Goal: Task Accomplishment & Management: Use online tool/utility

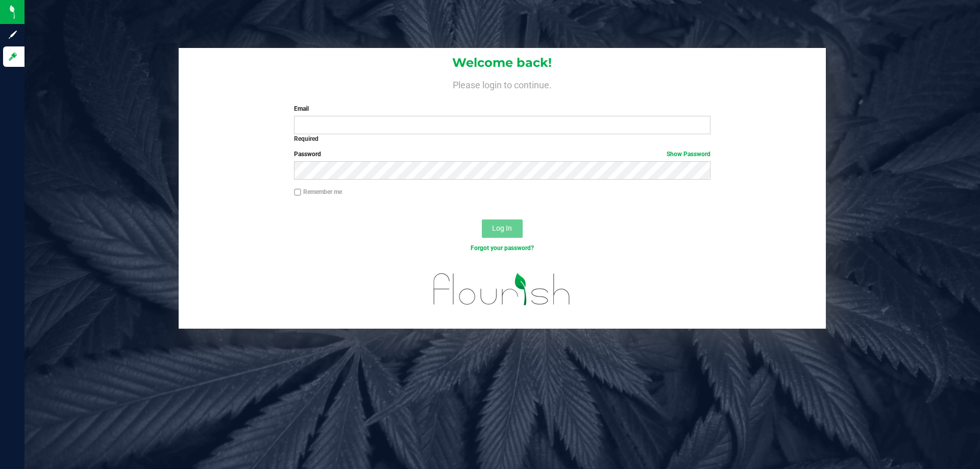
drag, startPoint x: 221, startPoint y: 193, endPoint x: 353, endPoint y: 156, distance: 136.2
click at [225, 192] on div "Remember me" at bounding box center [502, 196] width 647 height 19
click at [364, 131] on input "Email" at bounding box center [502, 125] width 416 height 18
type input "[EMAIL_ADDRESS][DOMAIN_NAME]"
click at [482, 219] on button "Log In" at bounding box center [502, 228] width 41 height 18
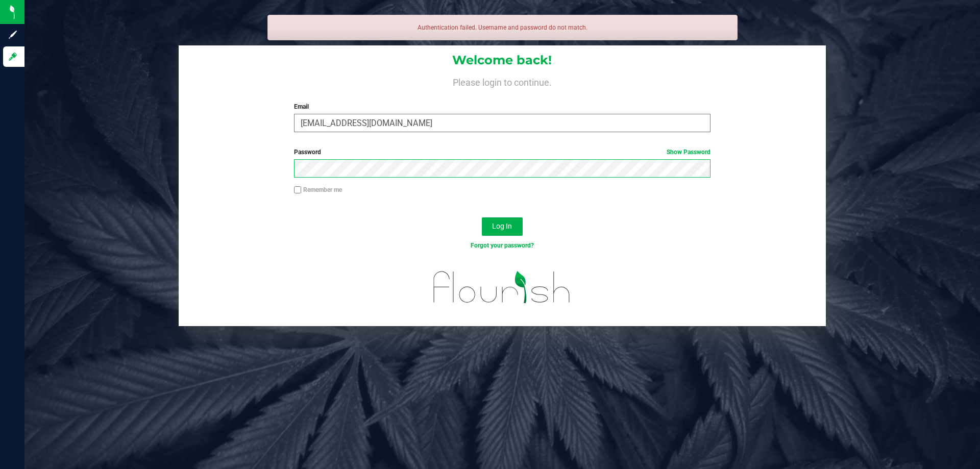
click at [482, 217] on button "Log In" at bounding box center [502, 226] width 41 height 18
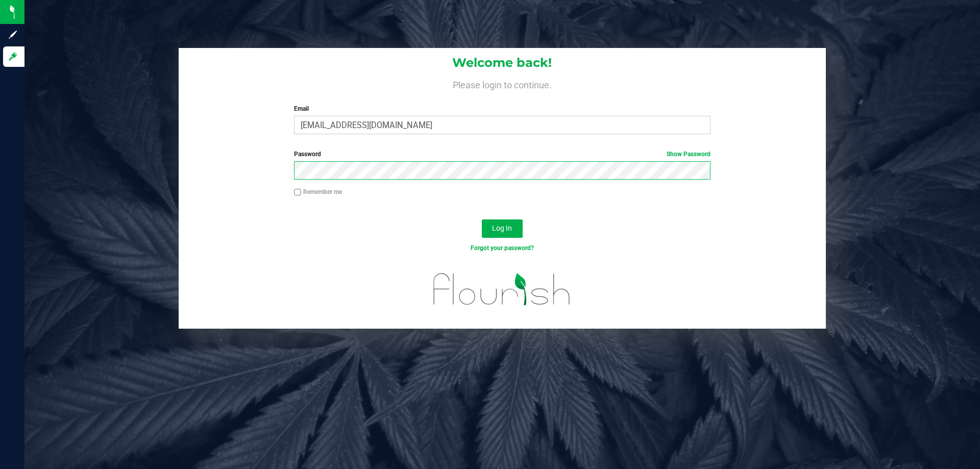
click at [482, 219] on button "Log In" at bounding box center [502, 228] width 41 height 18
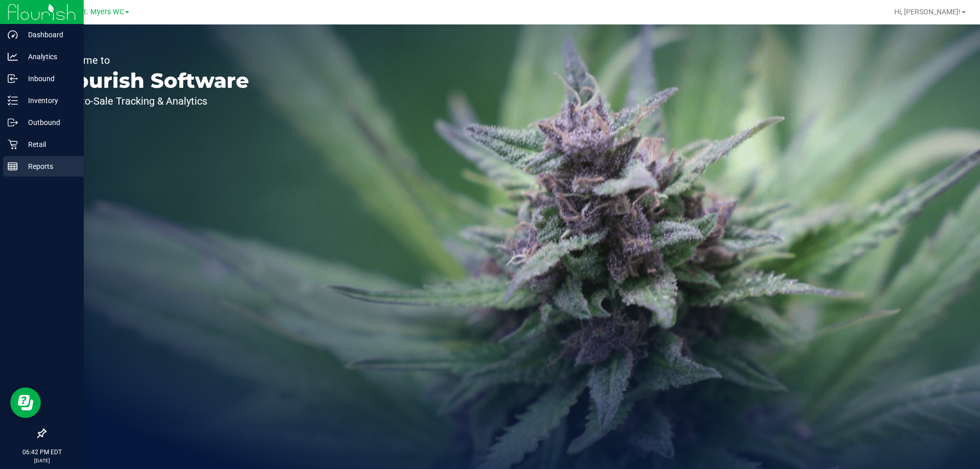
click at [55, 162] on p "Reports" at bounding box center [48, 166] width 61 height 12
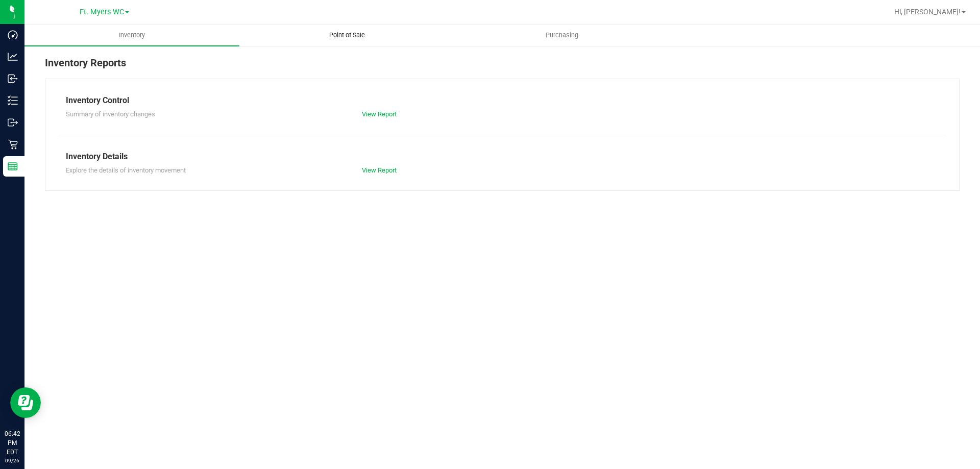
click at [355, 29] on uib-tab-heading "Point of Sale" at bounding box center [347, 35] width 214 height 20
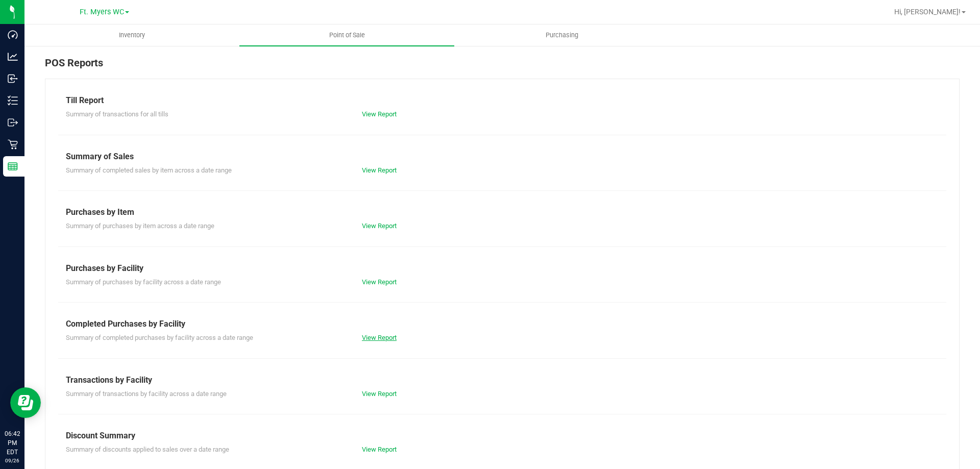
click at [380, 337] on link "View Report" at bounding box center [379, 338] width 35 height 8
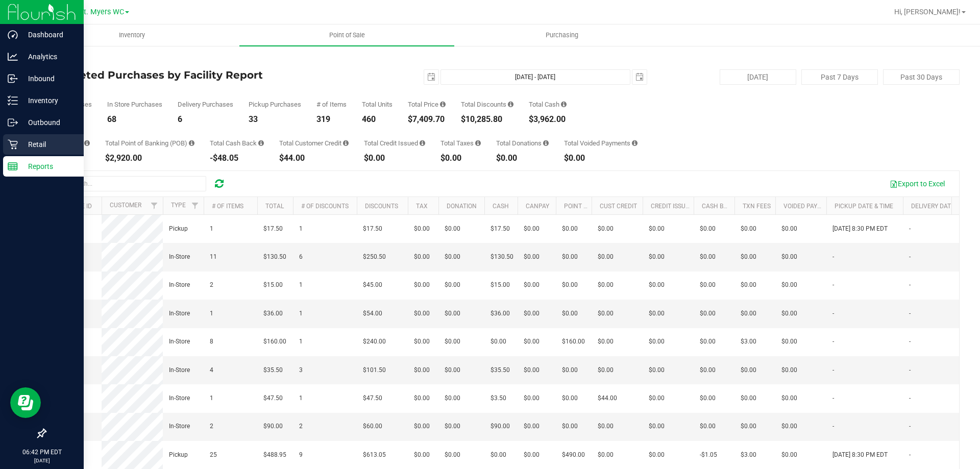
click at [48, 139] on p "Retail" at bounding box center [48, 144] width 61 height 12
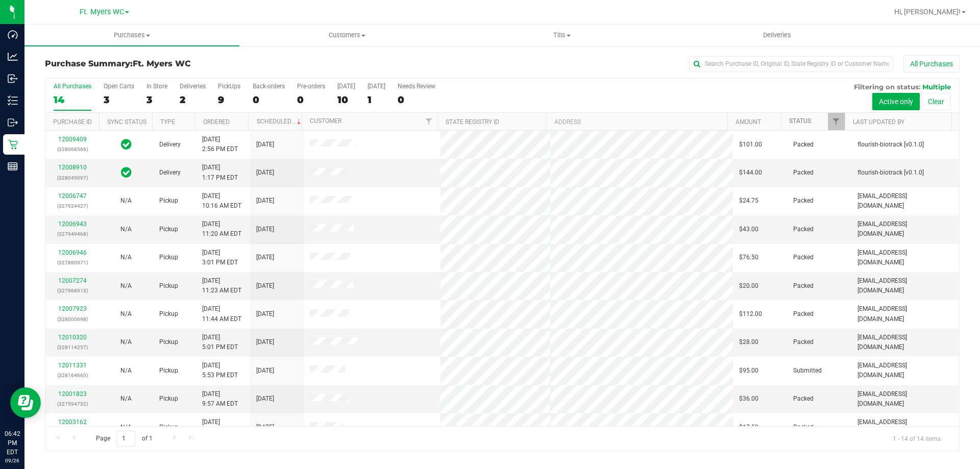
click at [793, 121] on link "Status" at bounding box center [800, 120] width 22 height 7
click at [796, 124] on link "Status" at bounding box center [806, 120] width 34 height 7
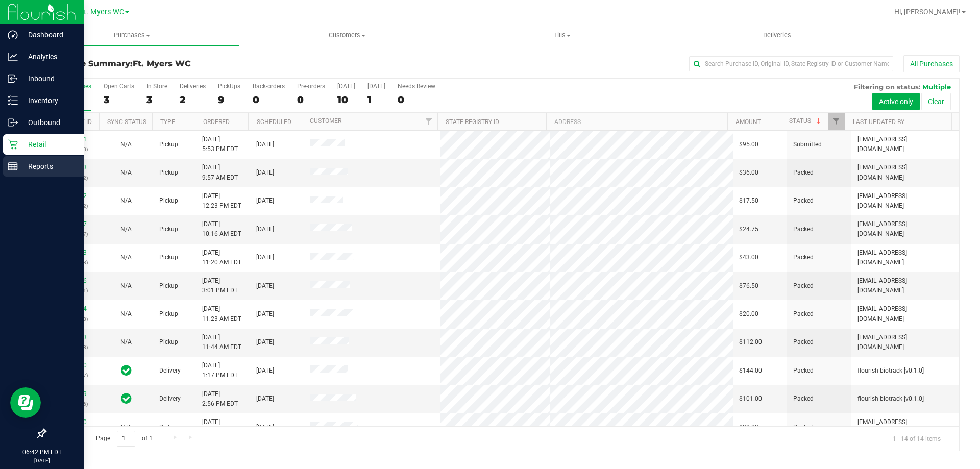
click at [9, 165] on icon at bounding box center [13, 166] width 10 height 10
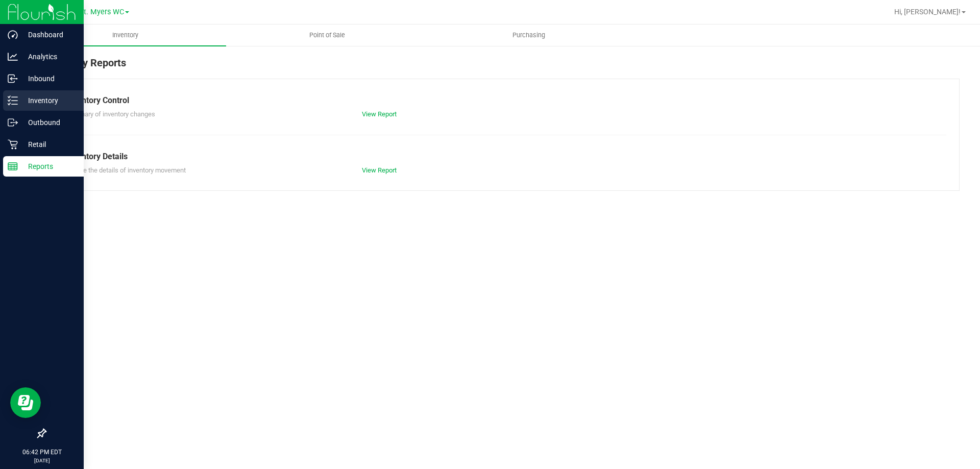
click at [43, 96] on p "Inventory" at bounding box center [48, 100] width 61 height 12
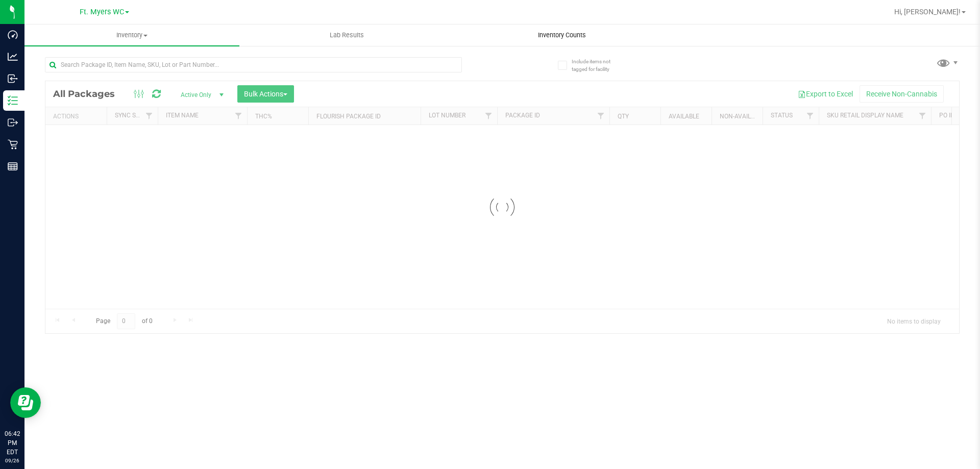
click at [556, 32] on span "Inventory Counts" at bounding box center [562, 35] width 76 height 9
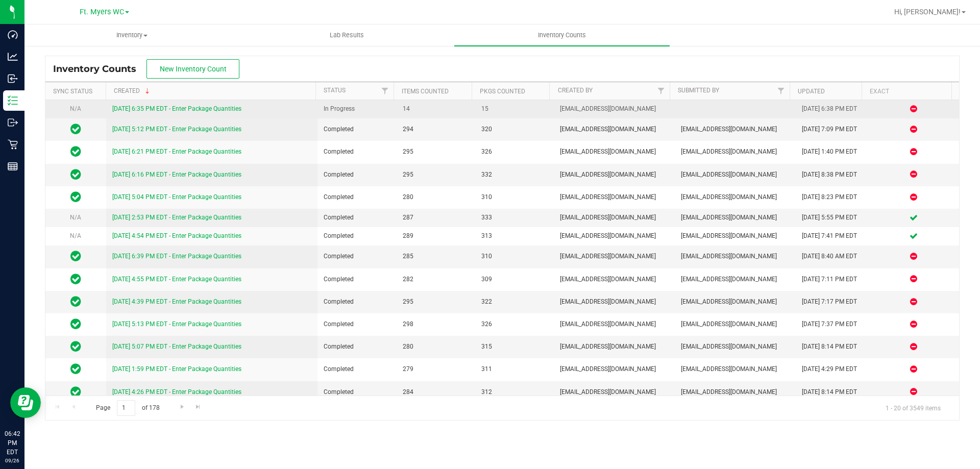
click at [213, 107] on link "[DATE] 6:35 PM EDT - Enter Package Quantities" at bounding box center [176, 108] width 129 height 7
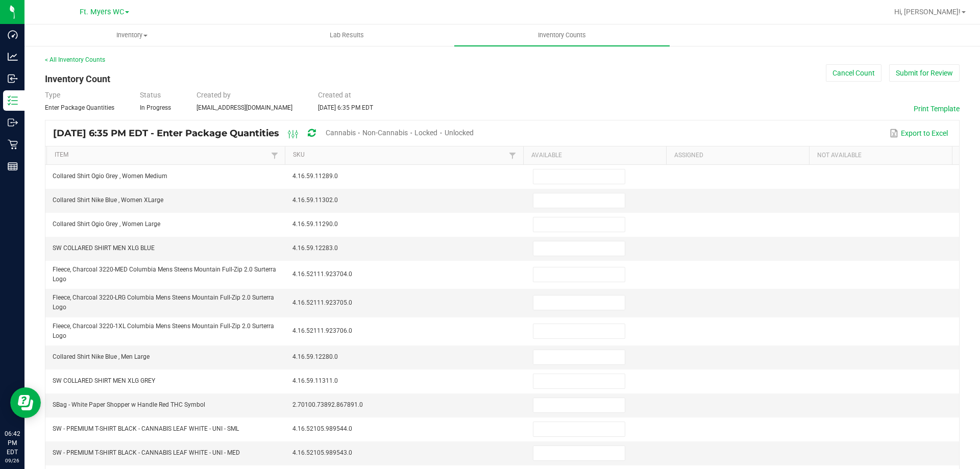
click at [474, 130] on span "Unlocked" at bounding box center [458, 133] width 29 height 8
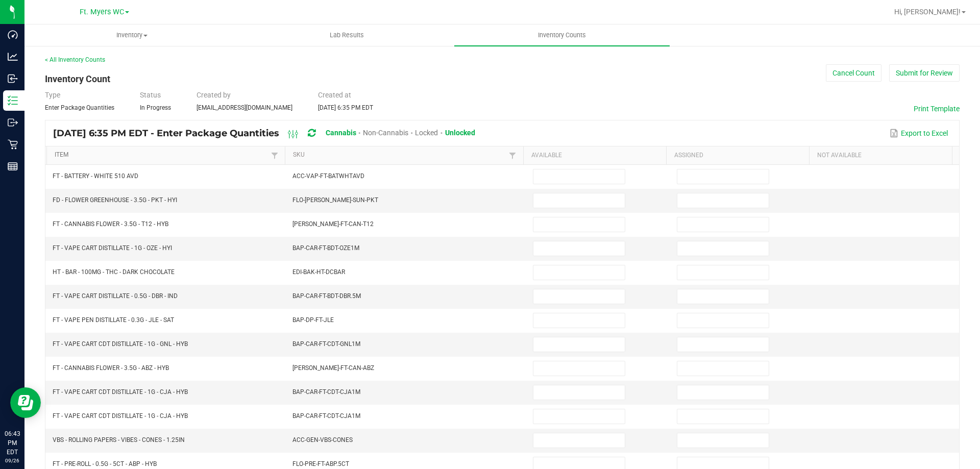
click at [62, 155] on link "Item" at bounding box center [161, 155] width 213 height 8
click at [592, 205] on input at bounding box center [578, 200] width 91 height 14
type input "16"
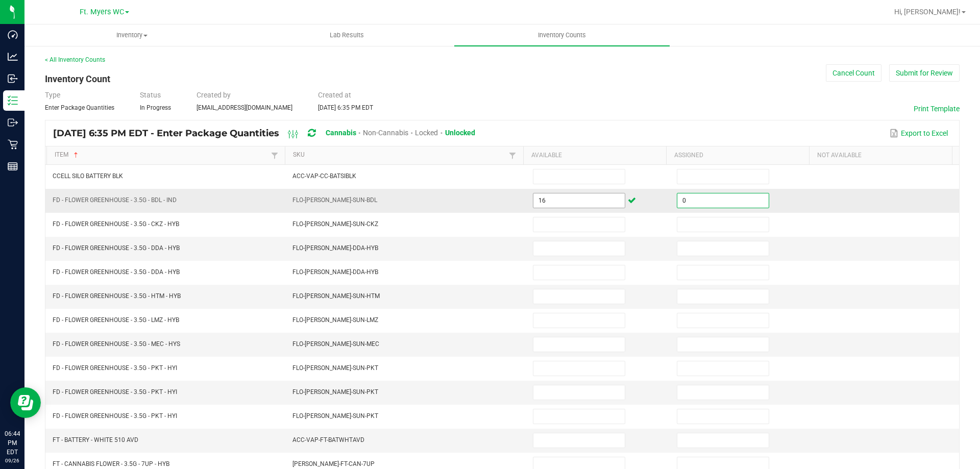
type input "0"
type input "12"
type input "0"
click at [565, 246] on input at bounding box center [578, 248] width 91 height 14
click at [553, 293] on input at bounding box center [578, 296] width 91 height 14
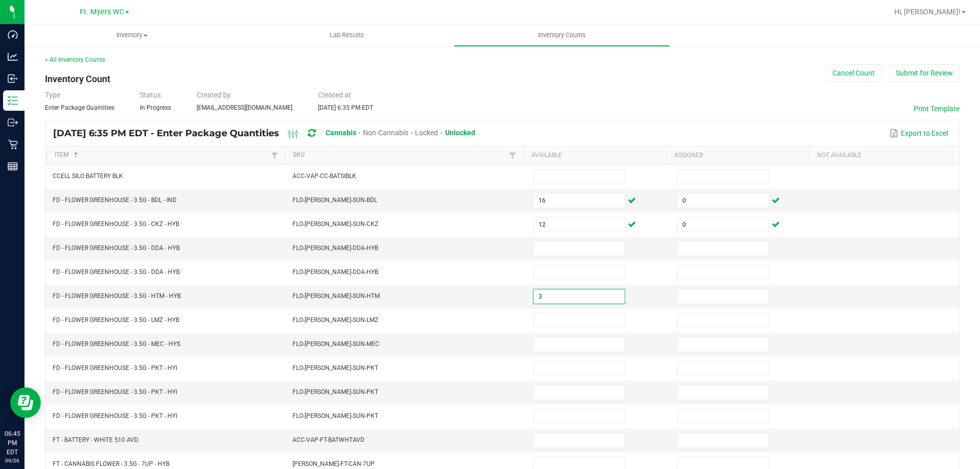
type input "3"
click at [725, 299] on input at bounding box center [722, 296] width 91 height 14
type input "0"
click at [553, 242] on input at bounding box center [578, 248] width 91 height 14
type input "16"
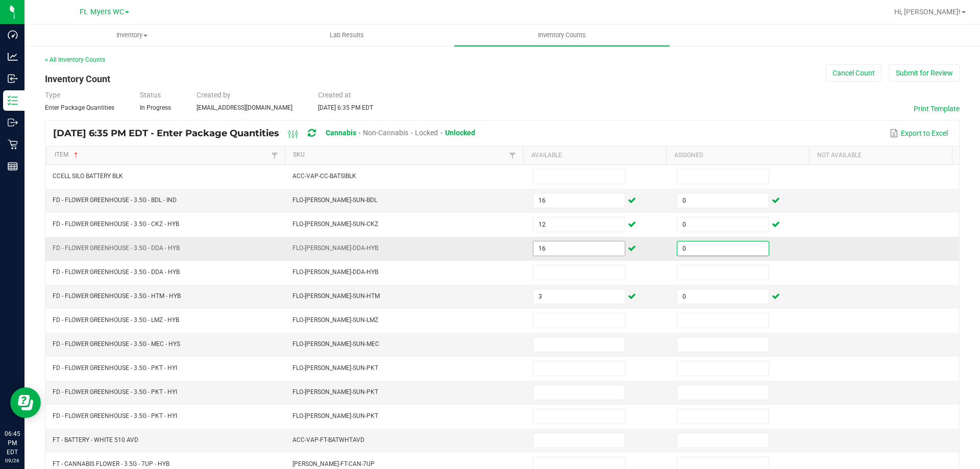
type input "0"
type input "14"
type input "0"
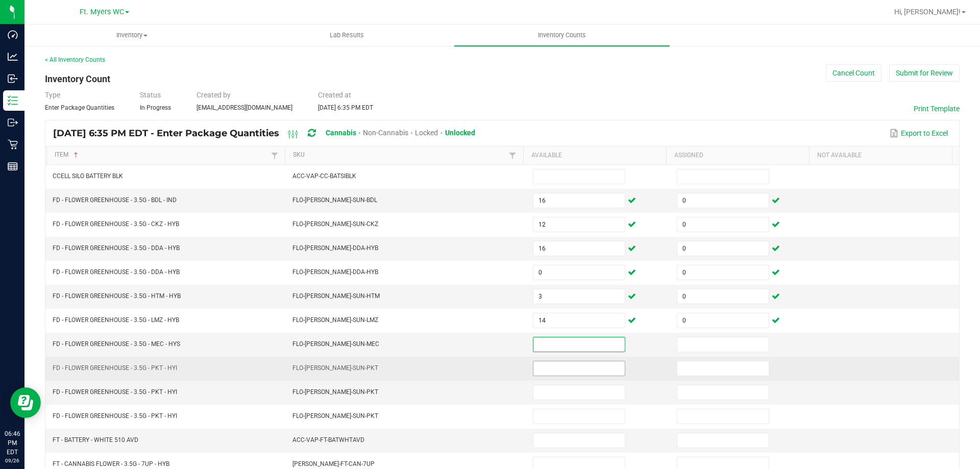
drag, startPoint x: 589, startPoint y: 370, endPoint x: 609, endPoint y: 370, distance: 20.4
click at [599, 370] on input at bounding box center [578, 368] width 91 height 14
type input "10"
type input "0"
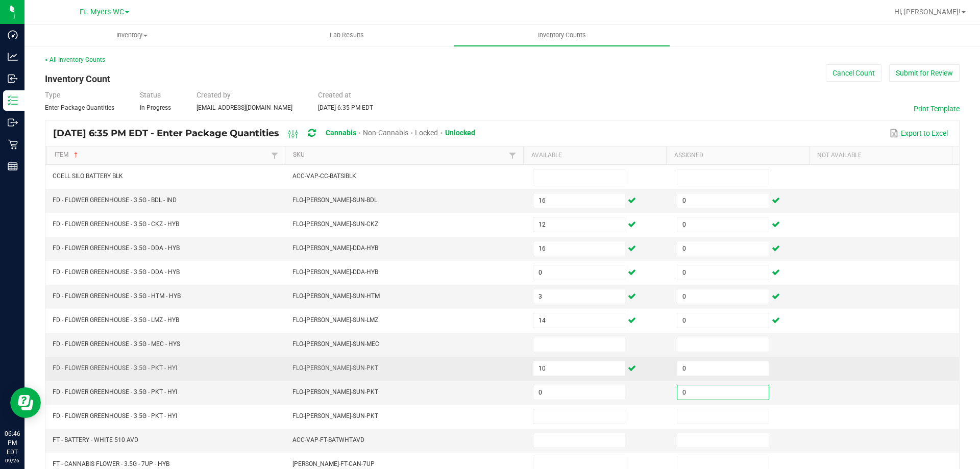
type input "0"
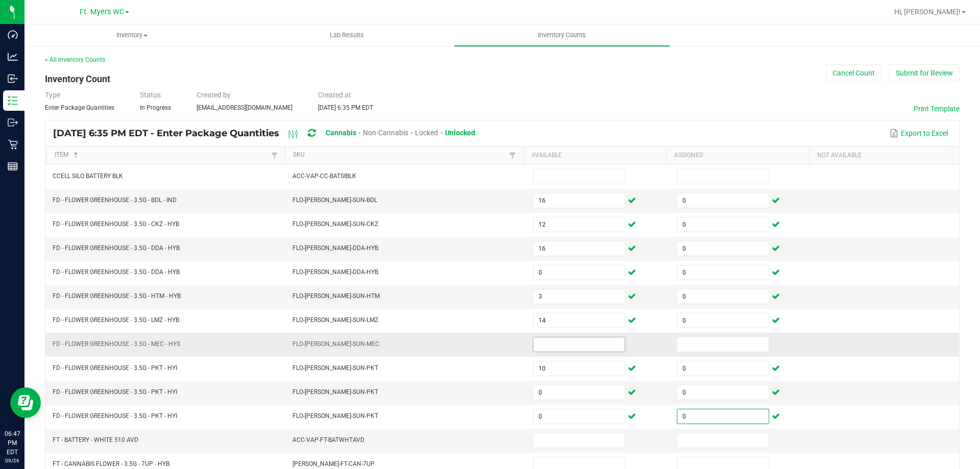
type input "0"
click at [553, 340] on input at bounding box center [578, 344] width 91 height 14
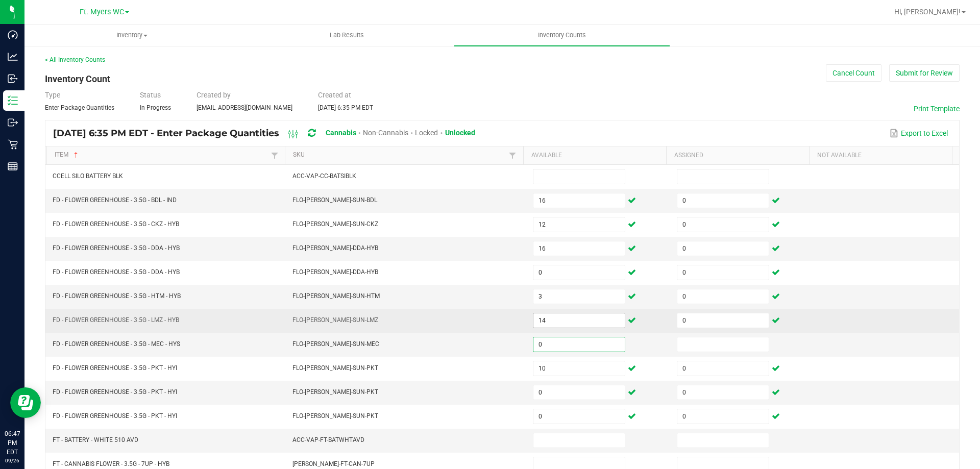
type input "0"
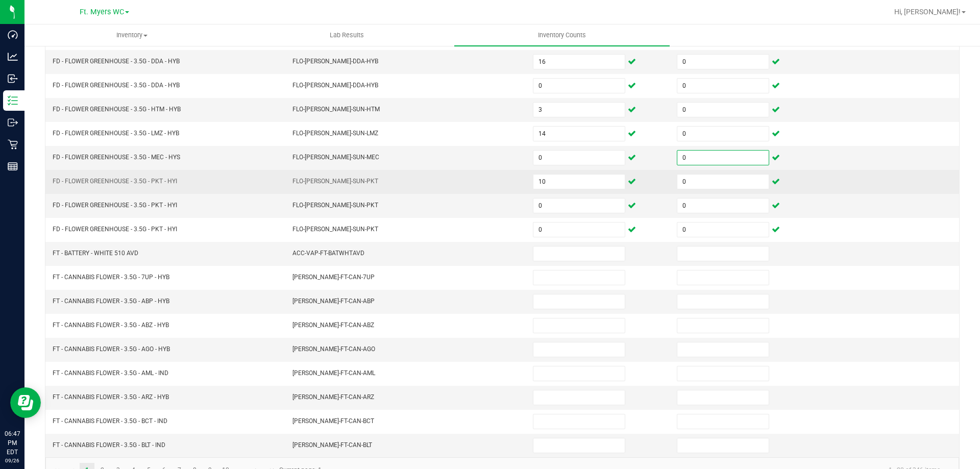
scroll to position [212, 0]
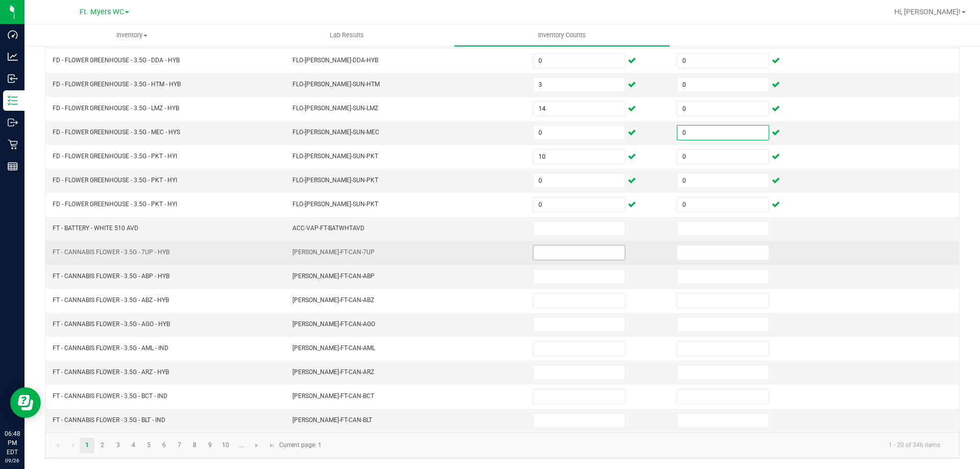
type input "0"
click at [564, 256] on input at bounding box center [578, 252] width 91 height 14
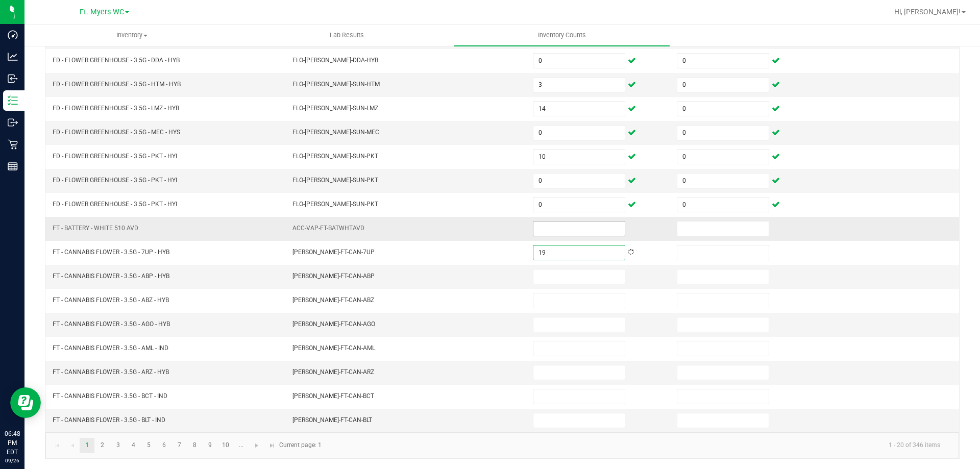
type input "19"
type input "0"
click at [568, 273] on input at bounding box center [578, 276] width 91 height 14
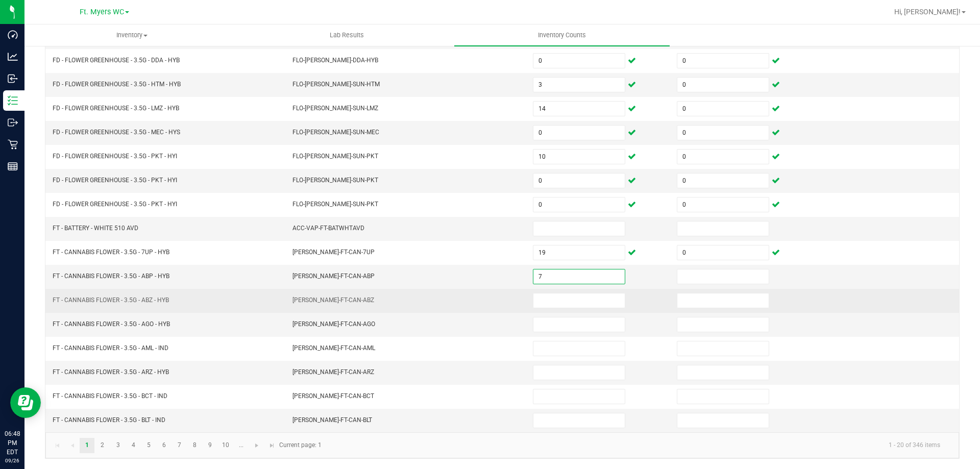
type input "7"
type input "0"
type input "11"
type input "0"
type input "9"
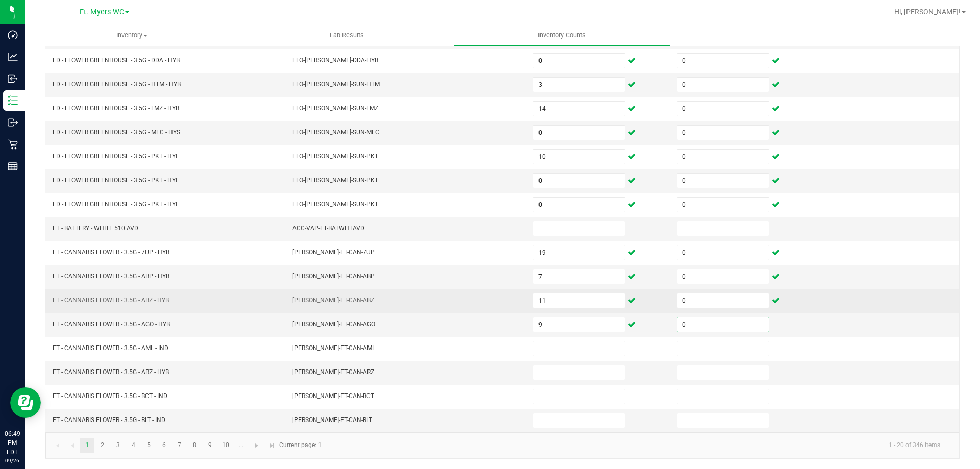
type input "0"
type input "13"
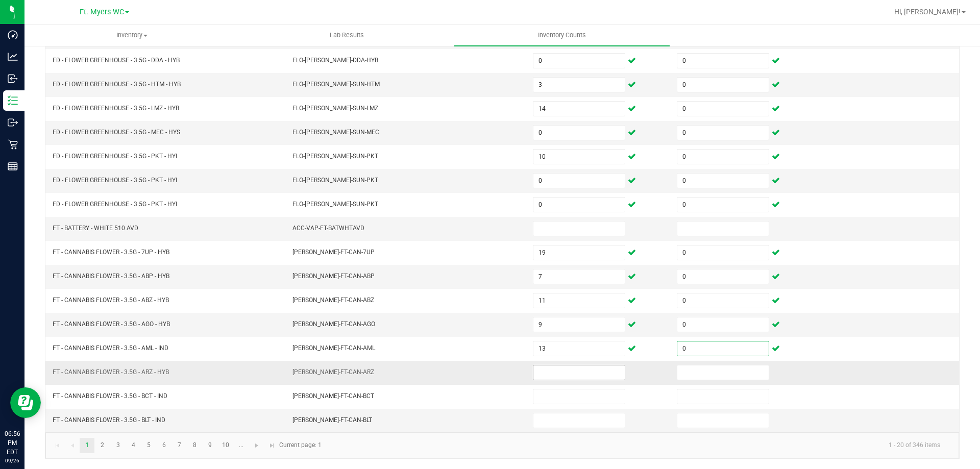
type input "0"
click at [560, 370] on input at bounding box center [578, 372] width 91 height 14
type input "19"
click at [734, 369] on input at bounding box center [722, 372] width 91 height 14
type input "0"
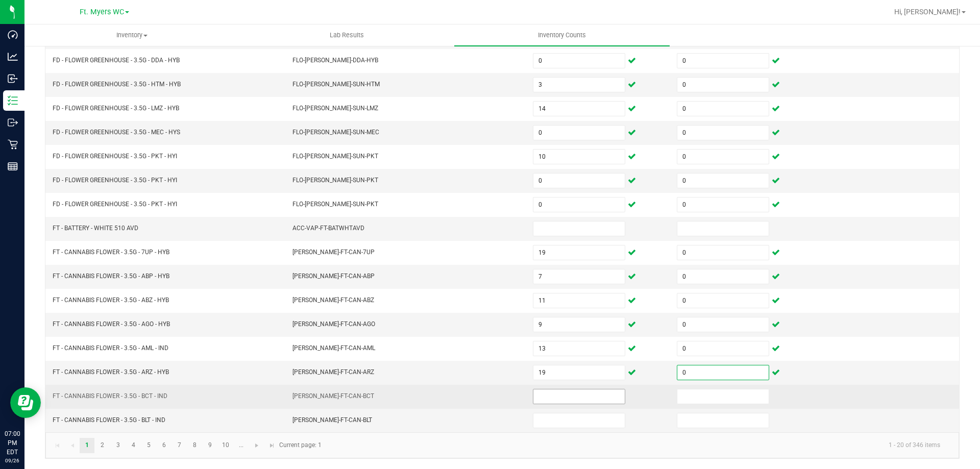
click at [591, 399] on input at bounding box center [578, 396] width 91 height 14
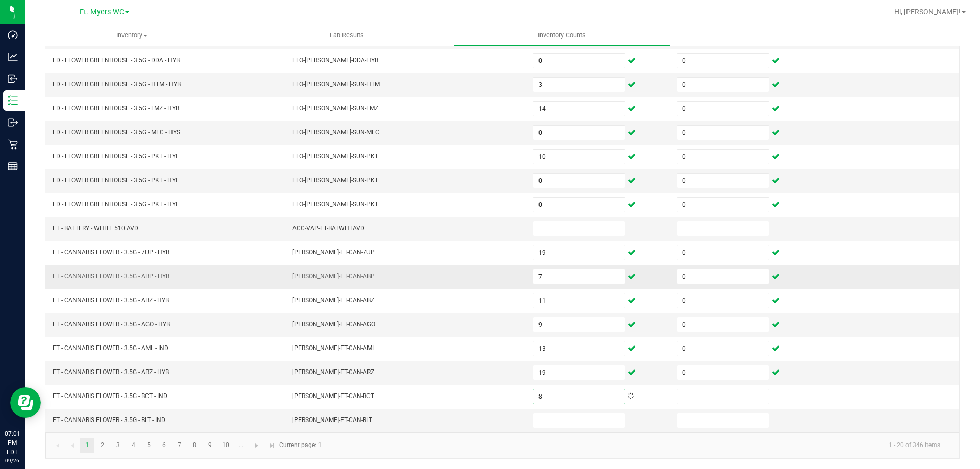
type input "8"
type input "0"
type input "20"
type input "0"
drag, startPoint x: 103, startPoint y: 444, endPoint x: 139, endPoint y: 434, distance: 38.1
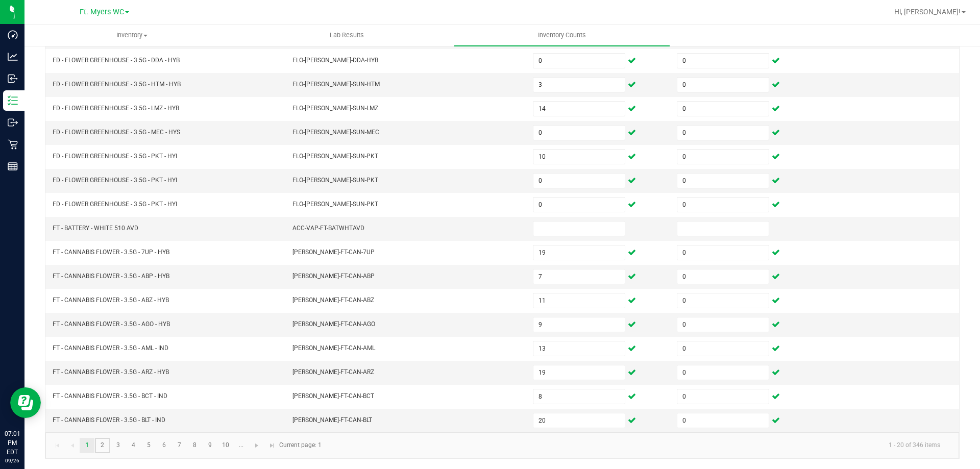
click at [102, 444] on link "2" at bounding box center [102, 445] width 15 height 15
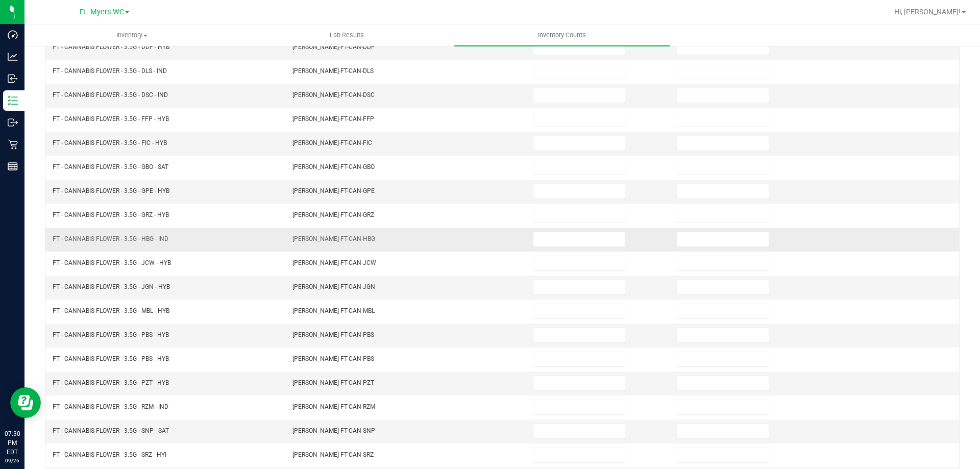
scroll to position [102, 0]
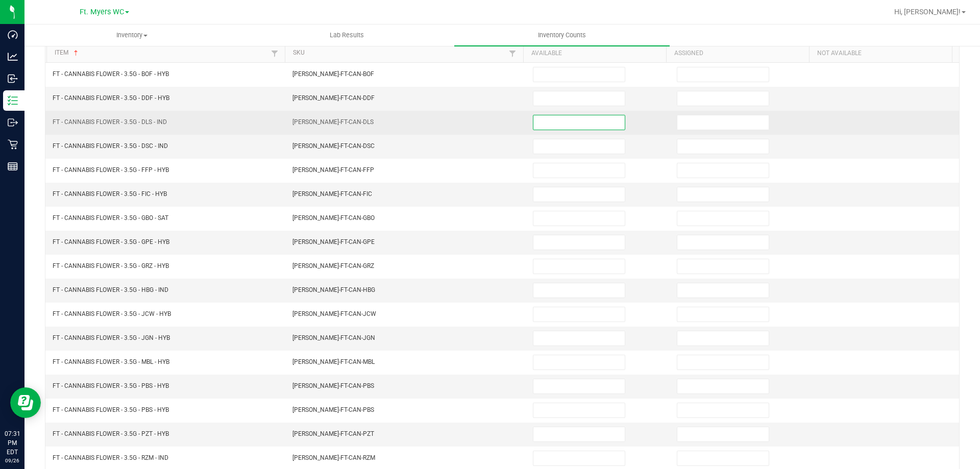
click at [536, 120] on input at bounding box center [578, 122] width 91 height 14
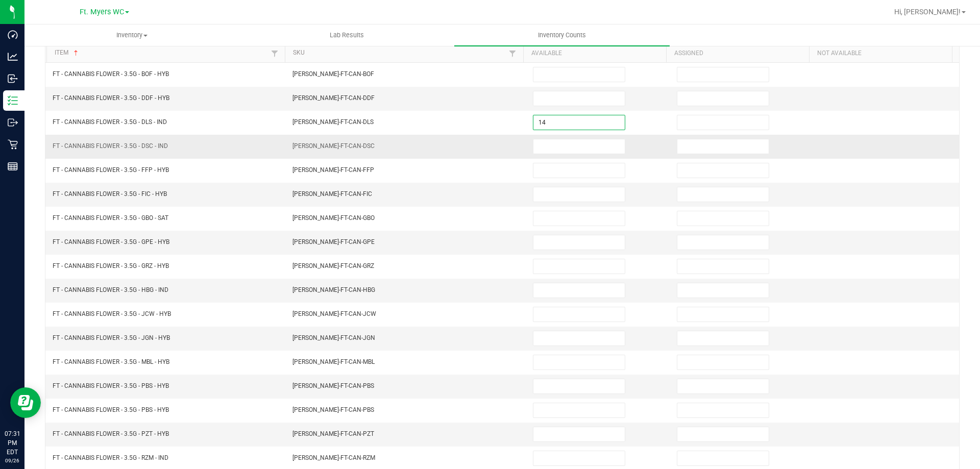
type input "14"
type input "0"
type input "19"
click at [723, 143] on input at bounding box center [722, 146] width 91 height 14
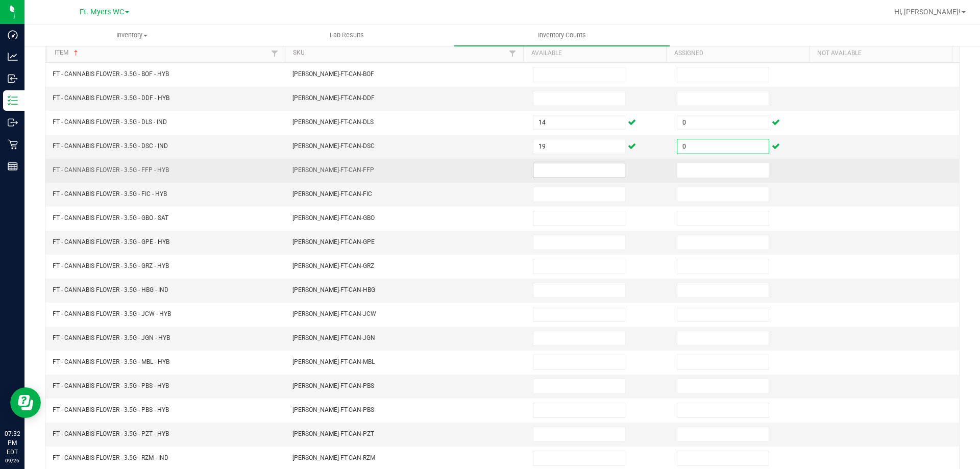
type input "0"
click at [563, 171] on input at bounding box center [578, 170] width 91 height 14
type input "20"
click at [721, 170] on input at bounding box center [722, 170] width 91 height 14
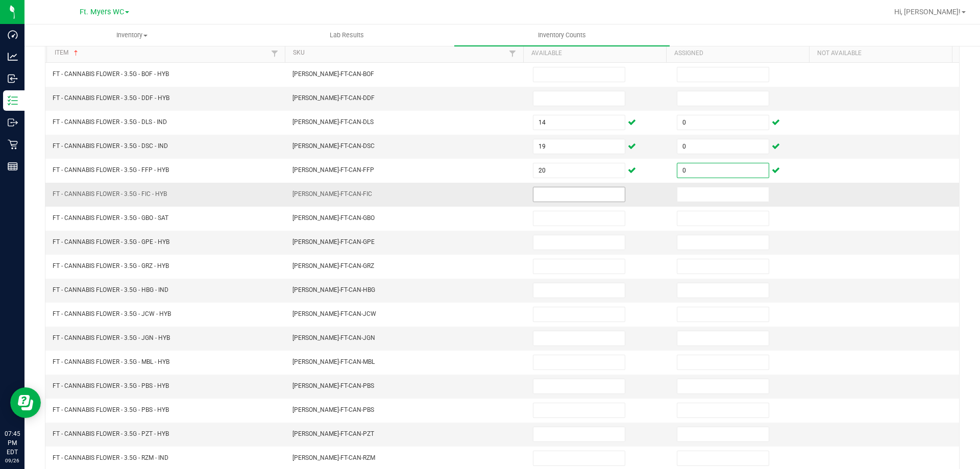
type input "0"
click at [548, 199] on input at bounding box center [578, 194] width 91 height 14
type input "11"
type input "0"
type input "20"
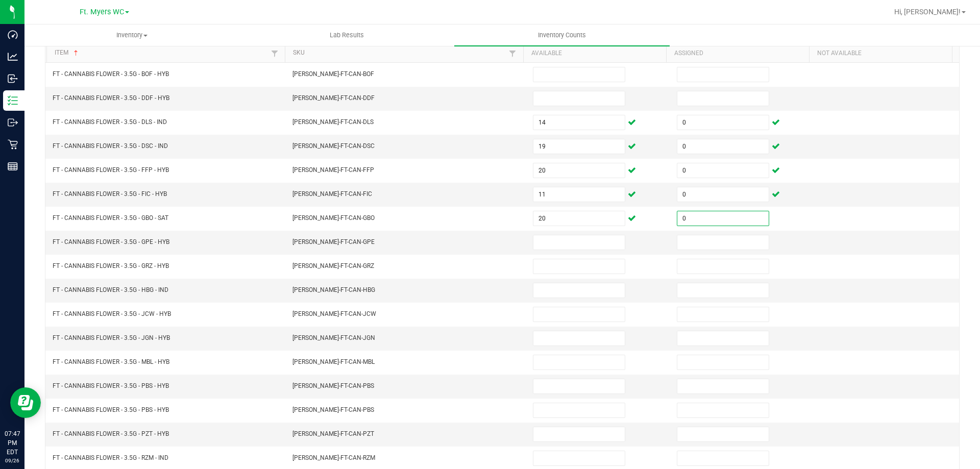
type input "0"
type input "1"
type input "0"
type input "15"
type input "0"
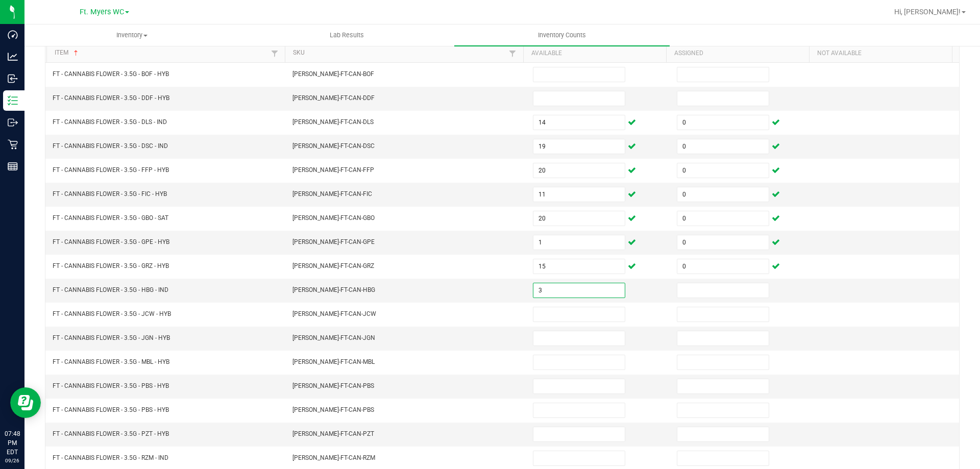
type input "3"
type input "0"
type input "7"
type input "0"
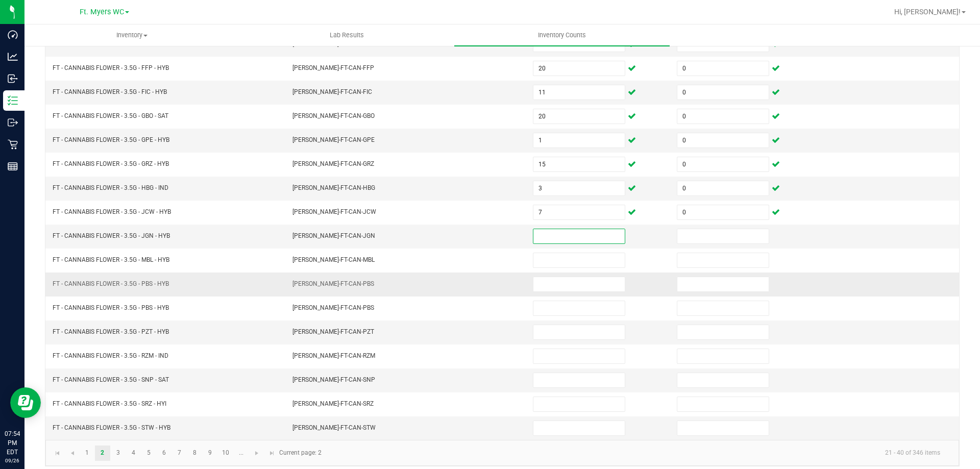
scroll to position [212, 0]
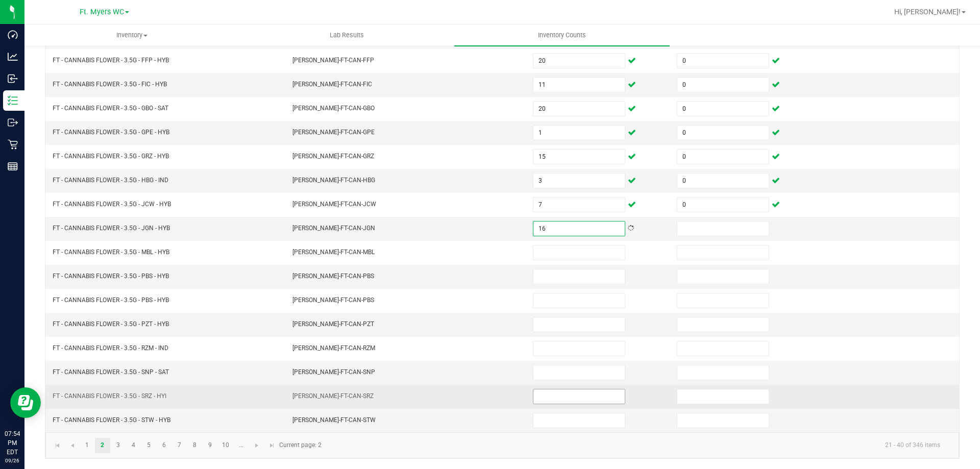
type input "16"
type input "0"
type input "12"
type input "0"
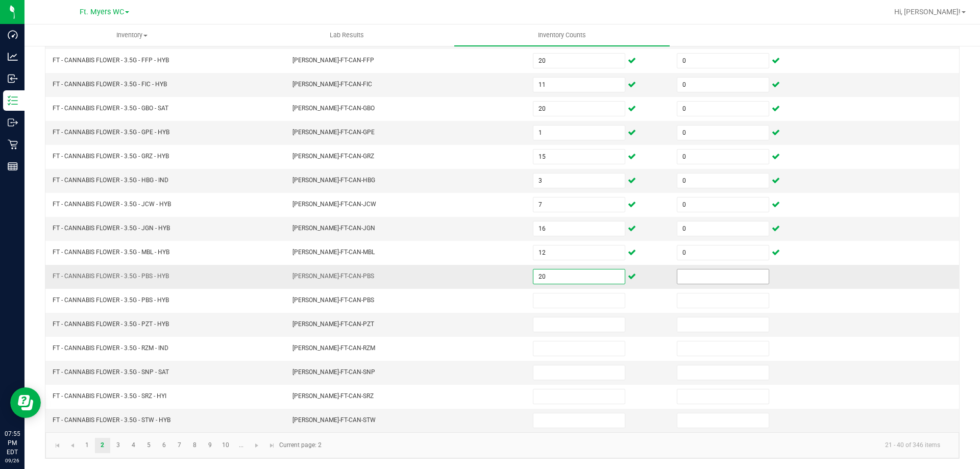
type input "20"
click at [698, 275] on input at bounding box center [722, 276] width 91 height 14
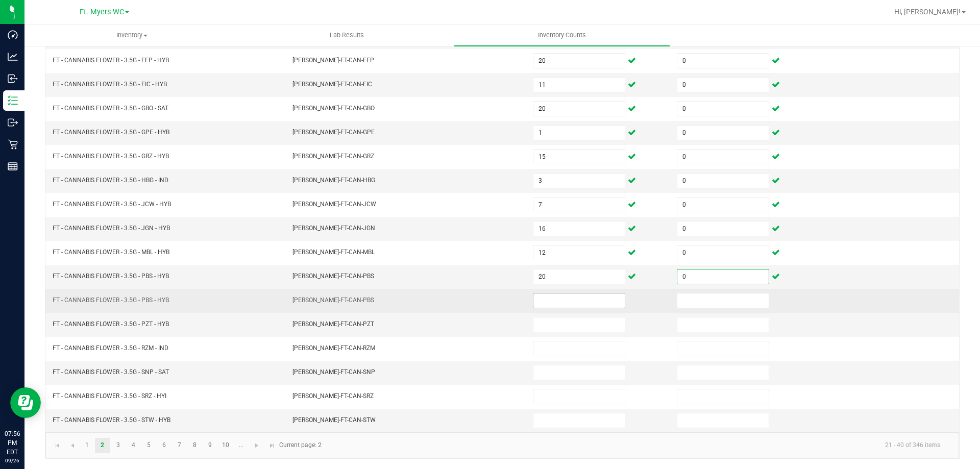
type input "0"
click at [582, 296] on input at bounding box center [578, 300] width 91 height 14
type input "0"
type input "4"
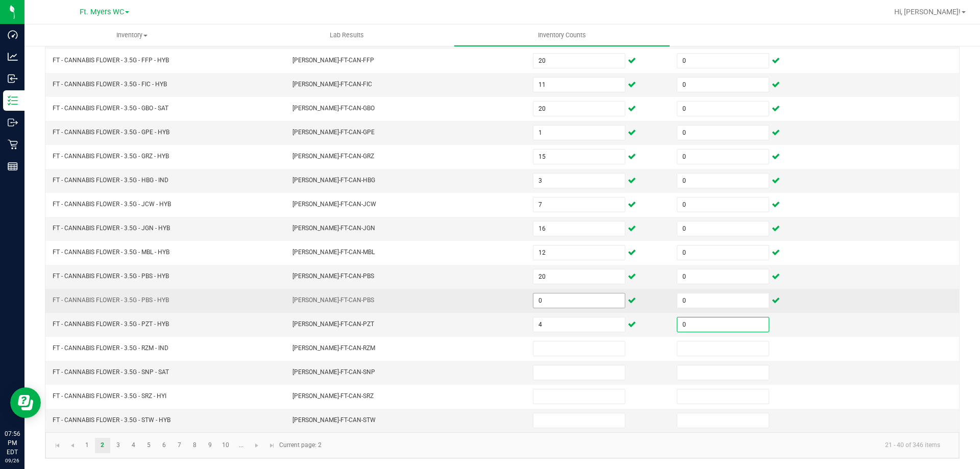
type input "0"
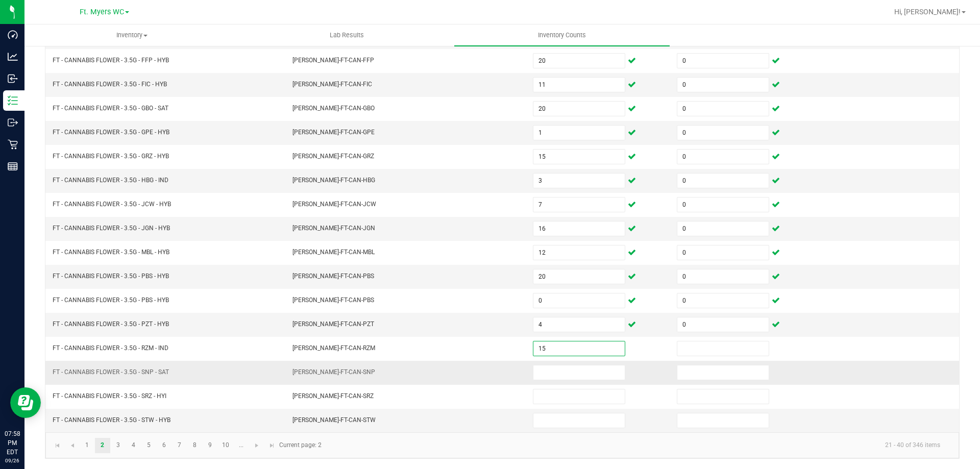
type input "15"
type input "0"
type input "11"
type input "0"
type input "9"
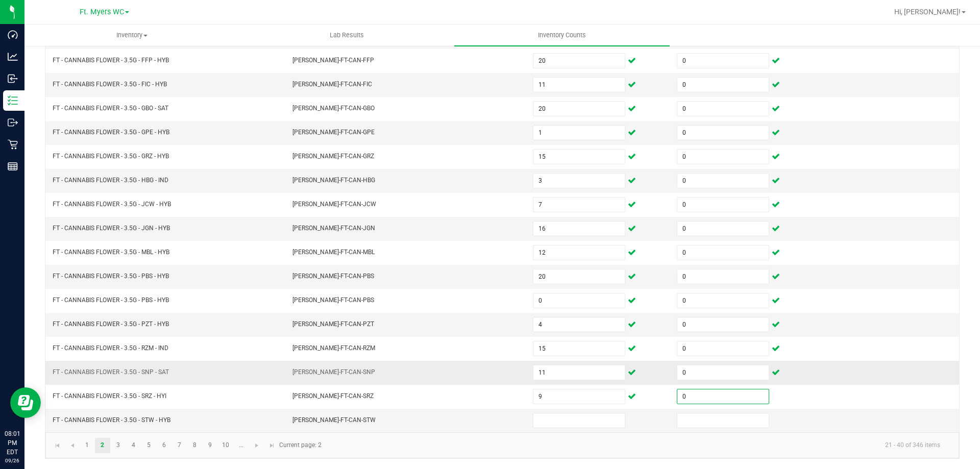
type input "0"
type input "10"
type input "0"
click at [118, 448] on link "3" at bounding box center [118, 445] width 15 height 15
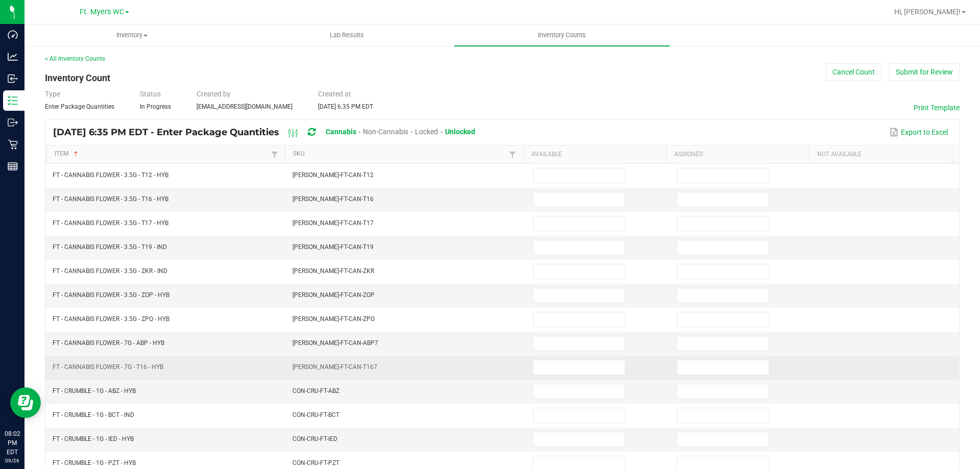
scroll to position [0, 0]
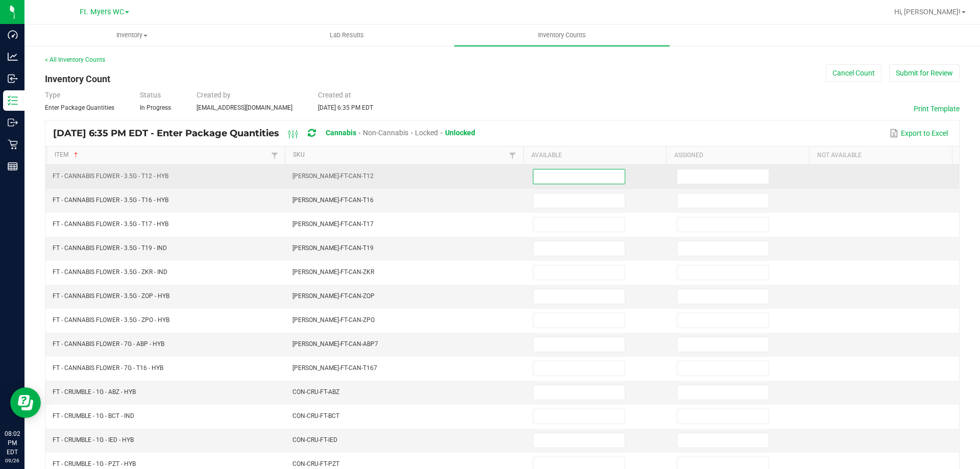
click at [554, 182] on input at bounding box center [578, 176] width 91 height 14
type input "16"
type input "0"
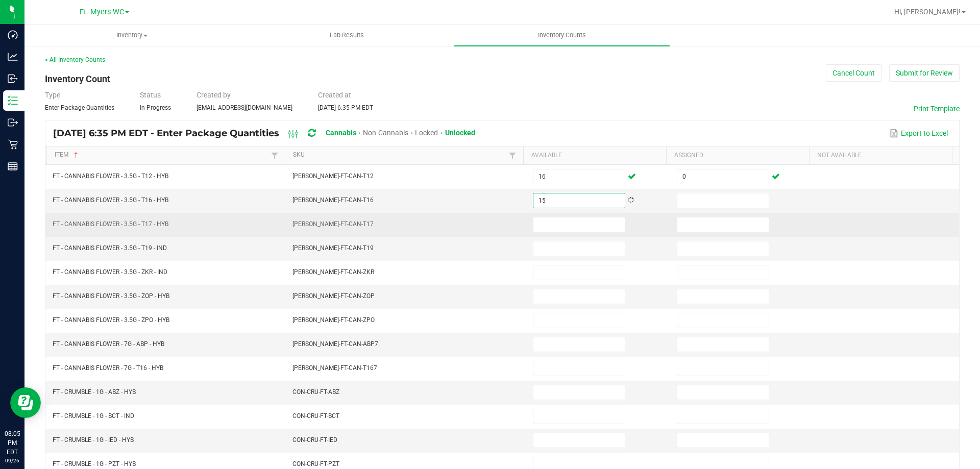
type input "15"
type input "0"
type input "6"
type input "0"
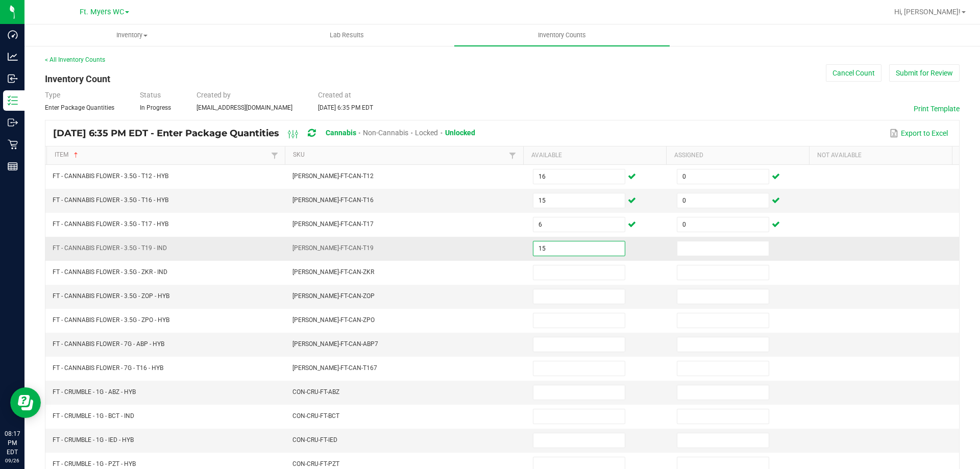
type input "15"
type input "0"
type input "16"
type input "0"
type input "9"
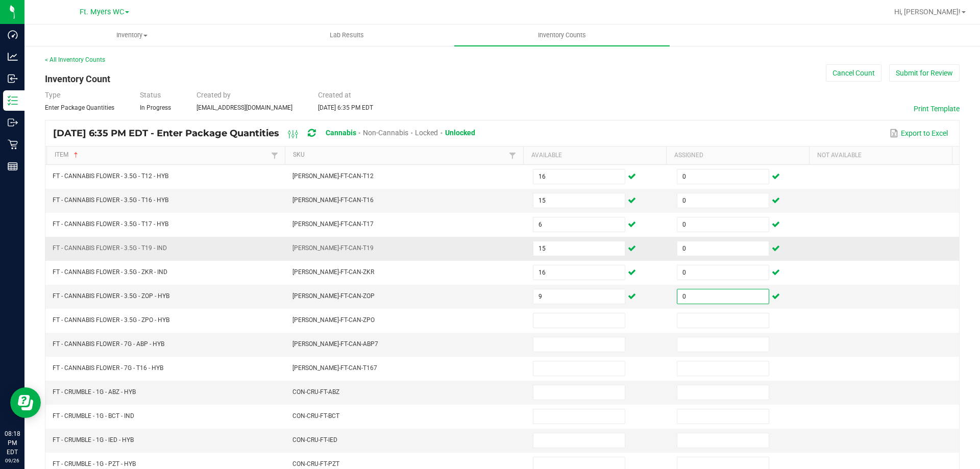
type input "0"
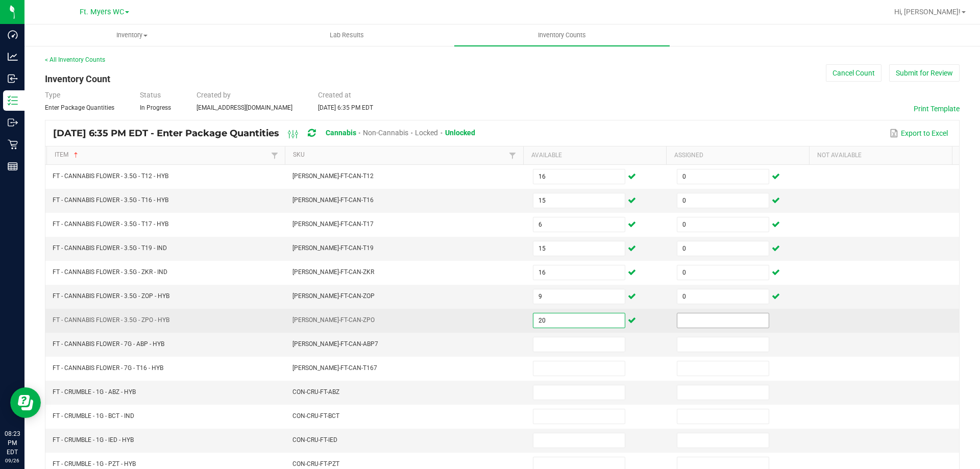
type input "2"
type input "20"
click at [551, 319] on input at bounding box center [578, 320] width 91 height 14
type input "16"
click at [736, 319] on input at bounding box center [722, 320] width 91 height 14
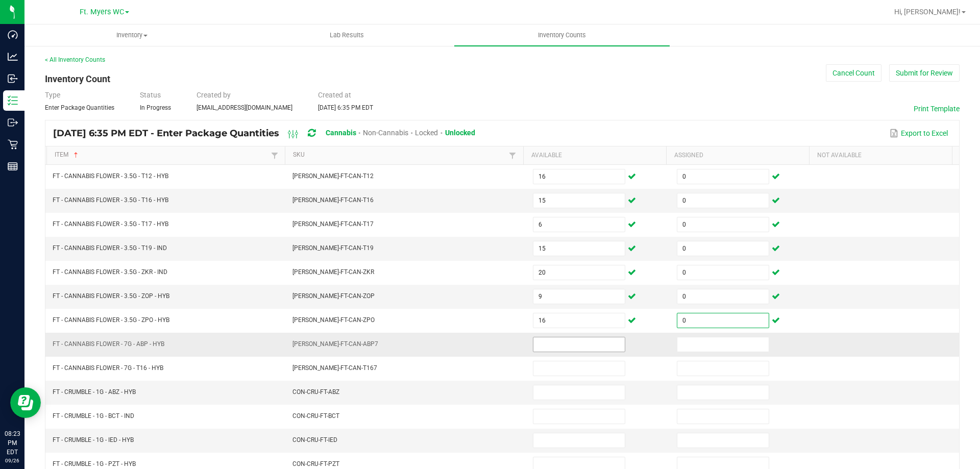
type input "0"
click at [553, 348] on input at bounding box center [578, 344] width 91 height 14
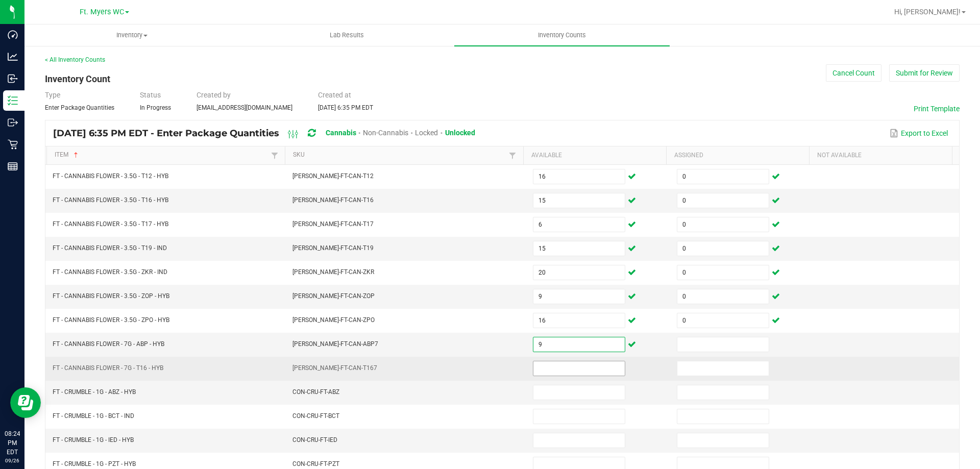
type input "9"
click at [535, 369] on input at bounding box center [578, 368] width 91 height 14
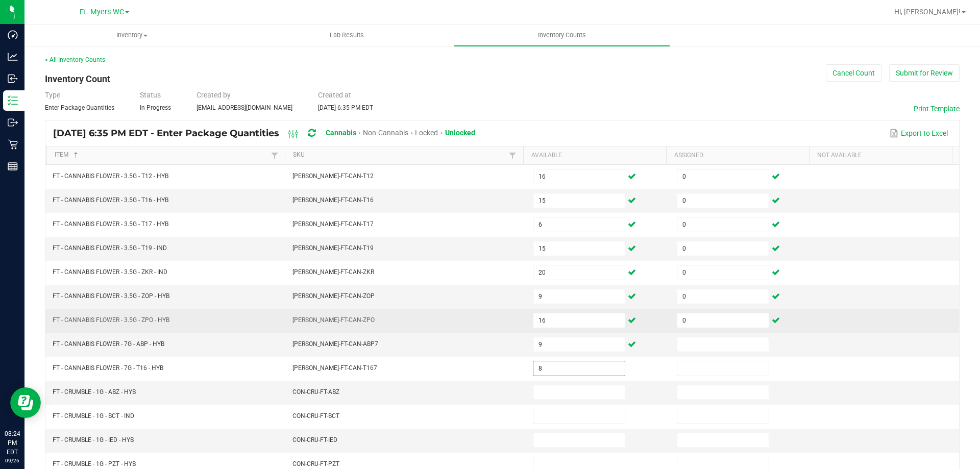
type input "8"
type input "0"
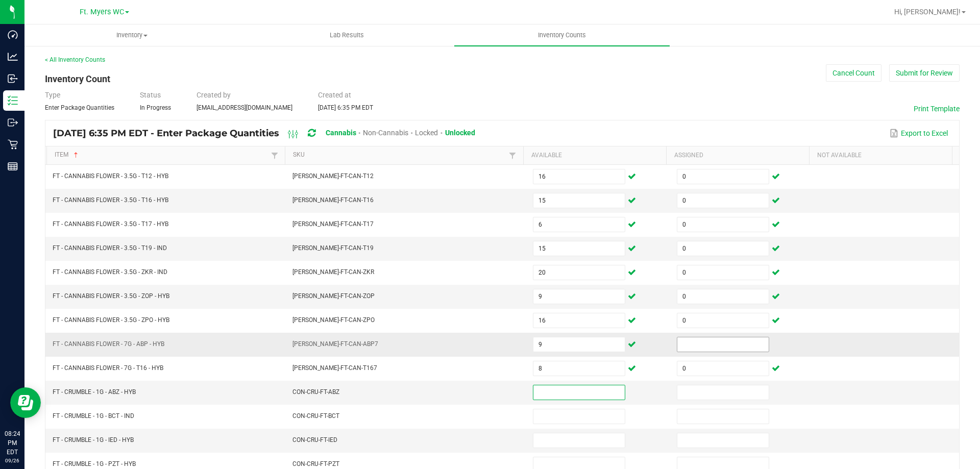
click at [711, 338] on input at bounding box center [722, 344] width 91 height 14
type input "0"
click at [563, 392] on input at bounding box center [578, 392] width 91 height 14
type input "3"
type input "0"
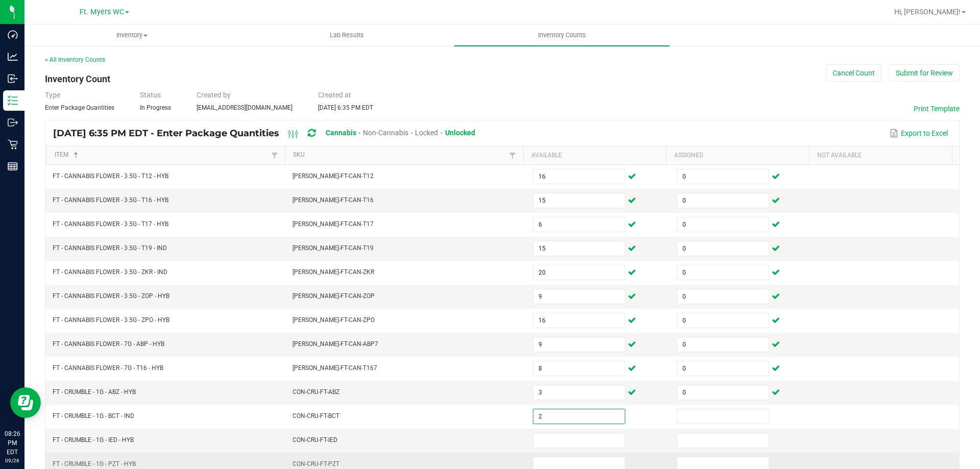
type input "2"
type input "0"
type input "1"
type input "0"
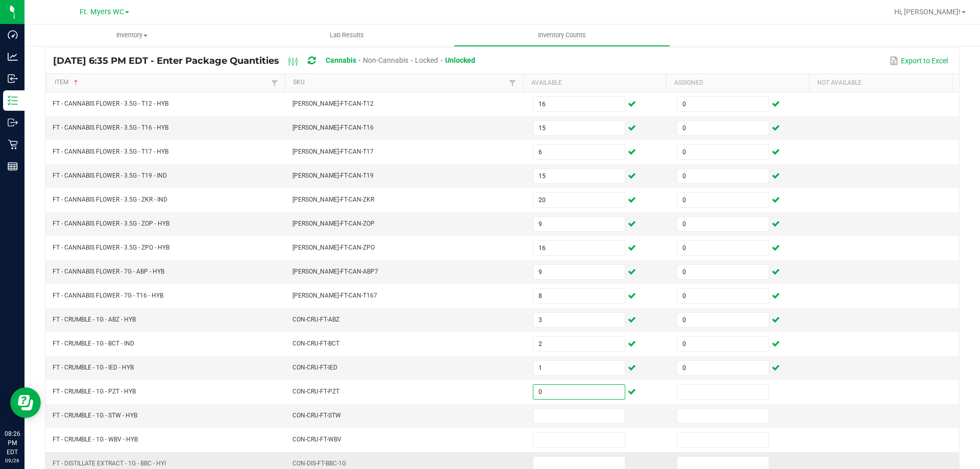
scroll to position [212, 0]
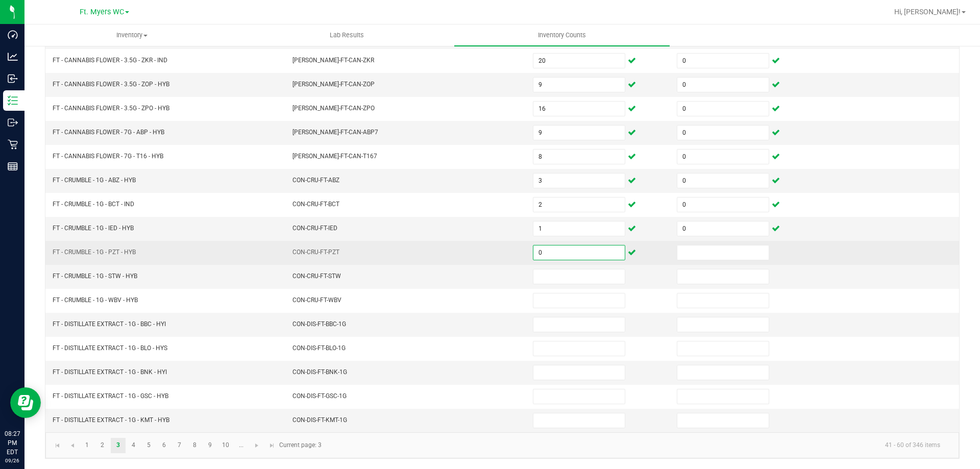
drag, startPoint x: 571, startPoint y: 252, endPoint x: 395, endPoint y: 258, distance: 175.7
click at [395, 258] on tr "FT - CRUMBLE - 1G - PZT - HYB CON-CRU-FT-PZT 0" at bounding box center [501, 253] width 913 height 24
type input "7"
type input "0"
type input "5"
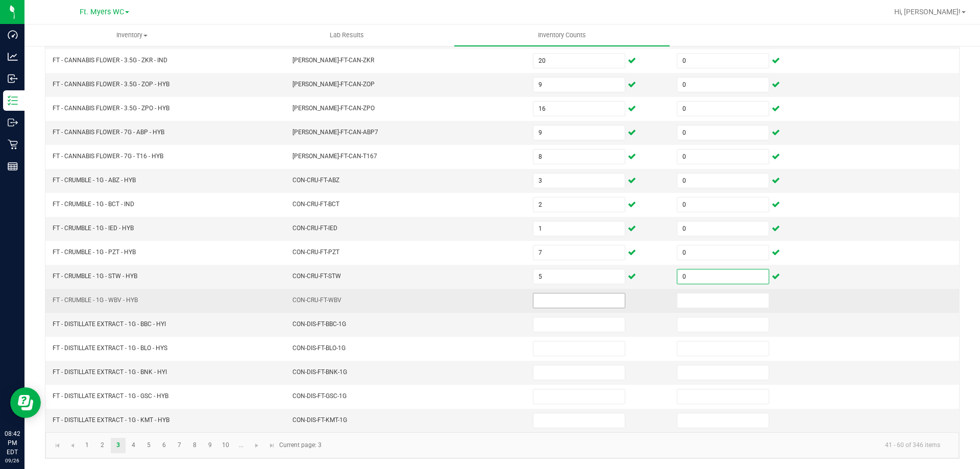
type input "0"
click at [533, 295] on input at bounding box center [578, 300] width 91 height 14
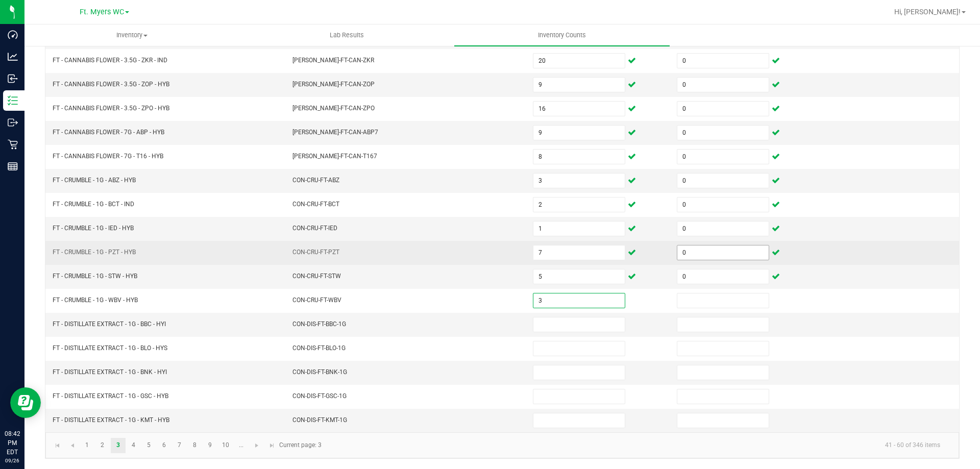
type input "3"
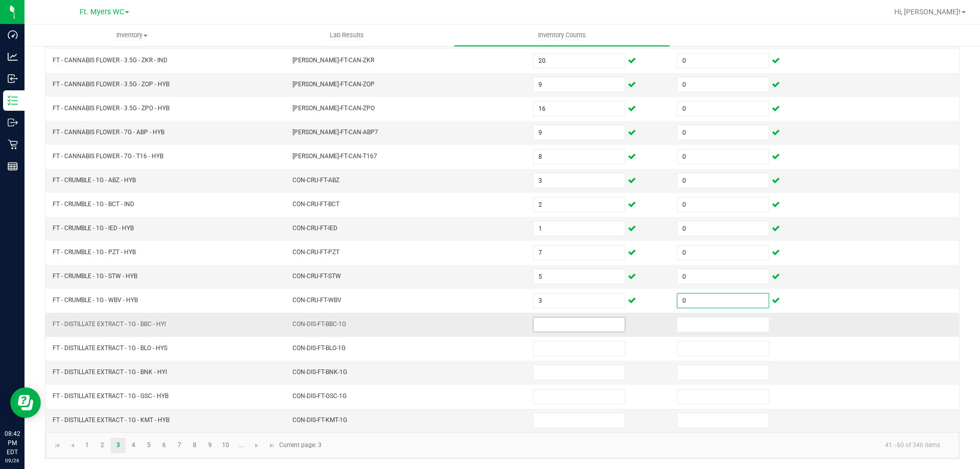
type input "0"
click at [555, 318] on input at bounding box center [578, 324] width 91 height 14
type input "10"
type input "0"
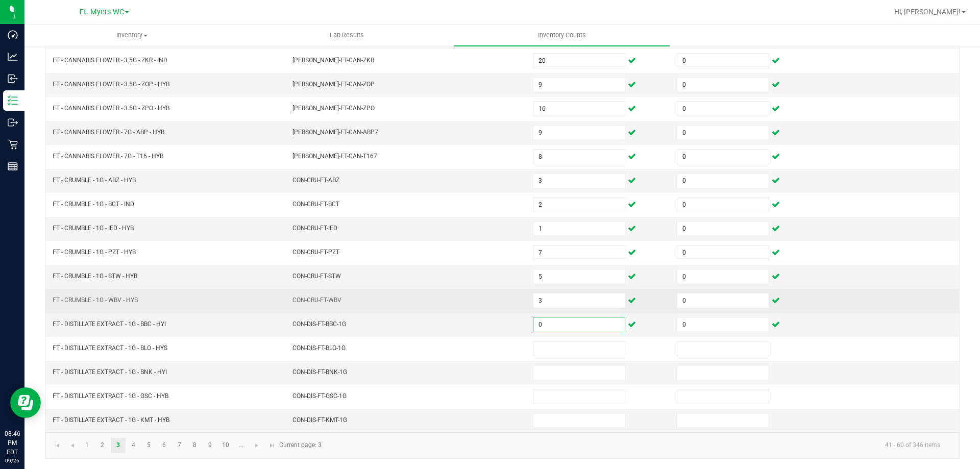
type input "0"
type input "10"
type input "0"
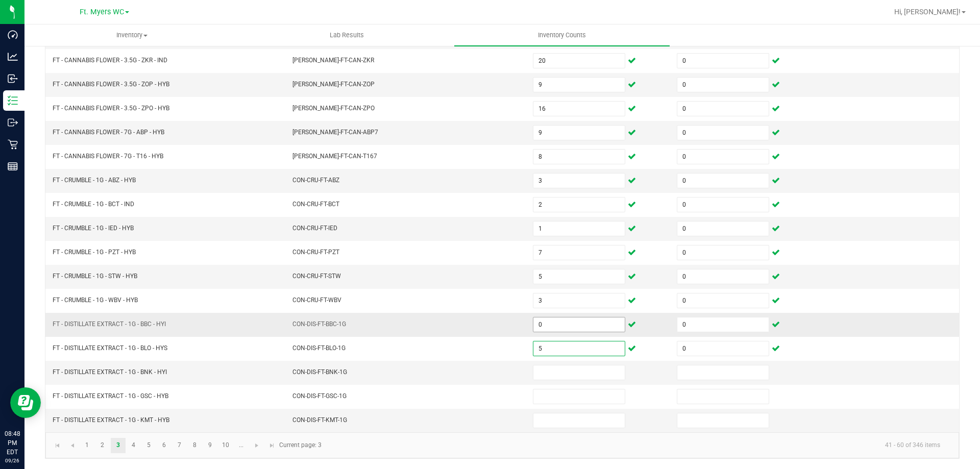
type input "5"
type input "10"
click at [567, 379] on input at bounding box center [578, 372] width 91 height 14
click at [557, 374] on input at bounding box center [578, 372] width 91 height 14
type input "1"
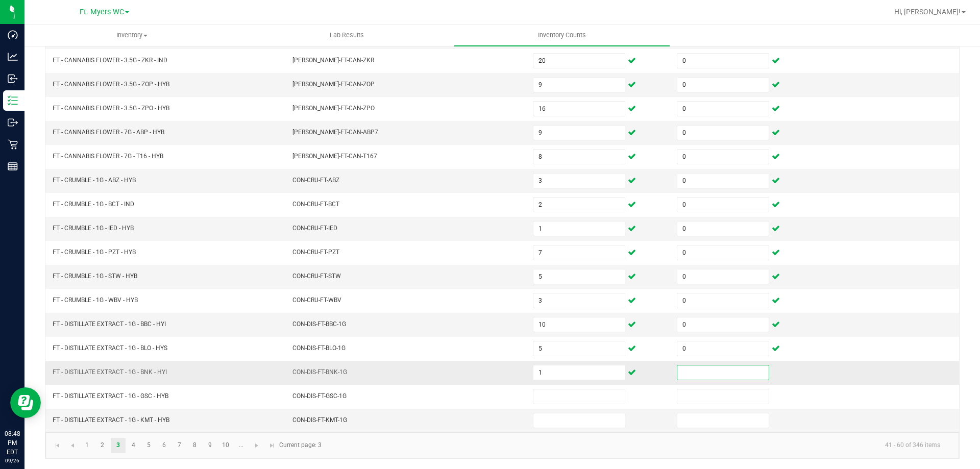
click at [698, 371] on input at bounding box center [722, 372] width 91 height 14
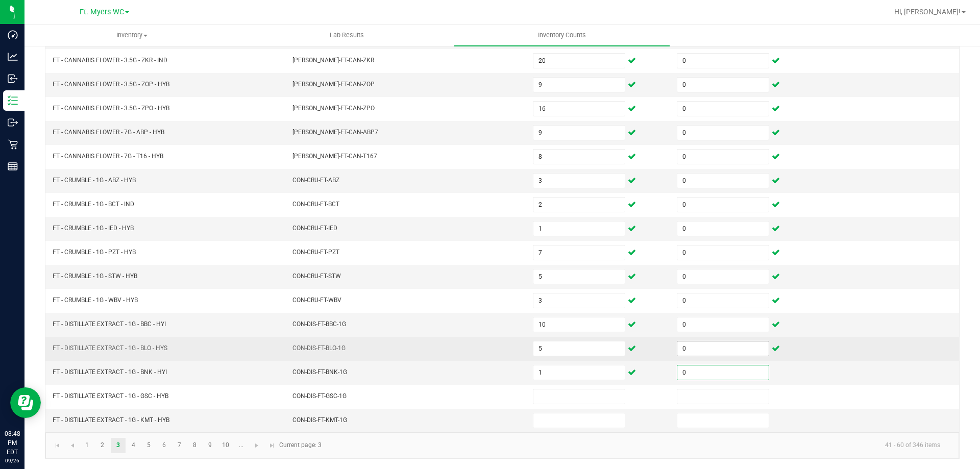
type input "0"
type input "11"
type input "0"
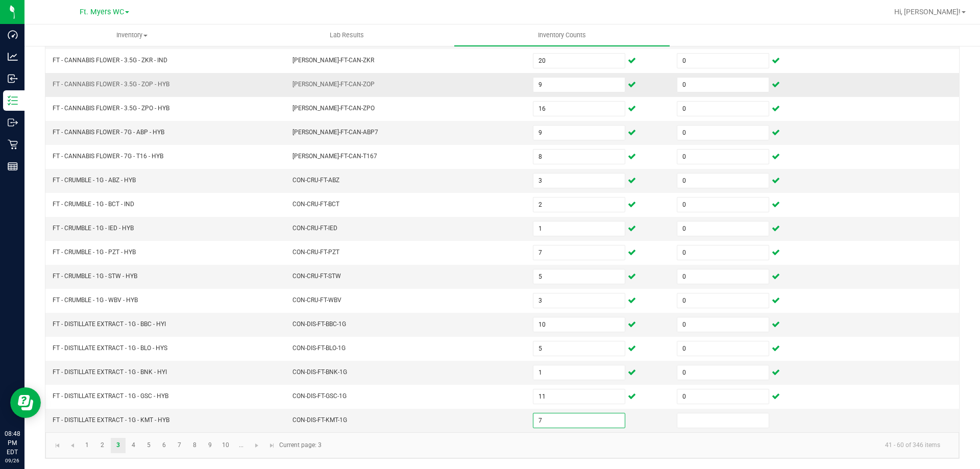
type input "7"
type input "0"
click at [132, 443] on link "4" at bounding box center [133, 445] width 15 height 15
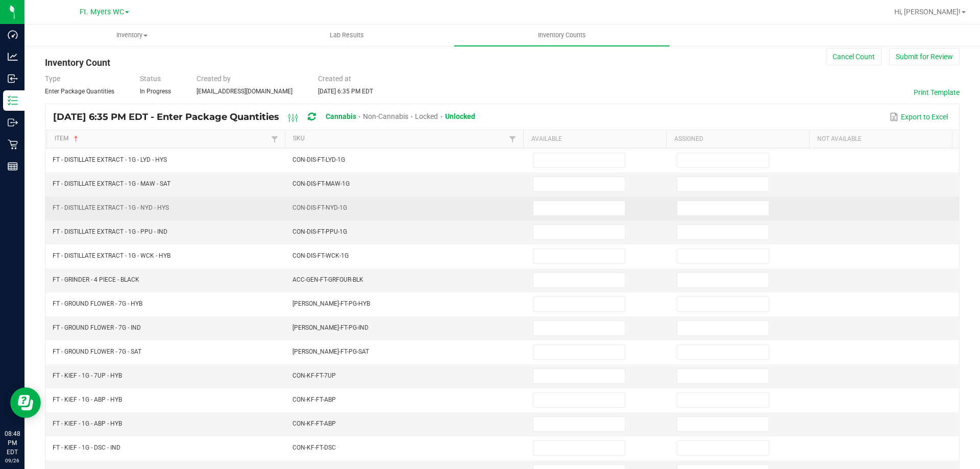
scroll to position [0, 0]
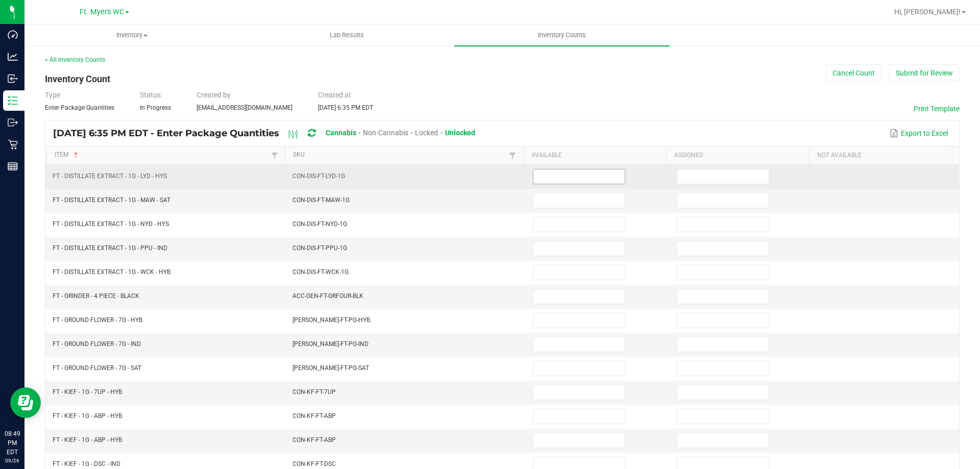
click at [543, 174] on input at bounding box center [578, 176] width 91 height 14
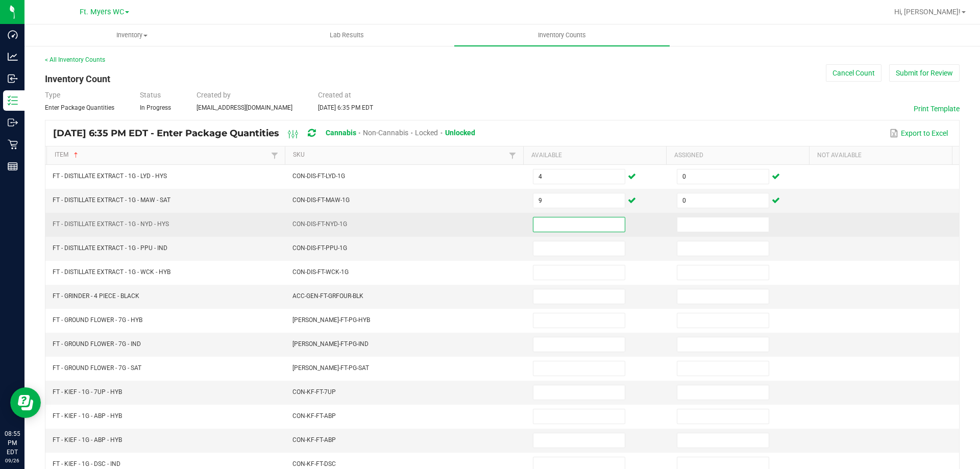
drag, startPoint x: 533, startPoint y: 223, endPoint x: 540, endPoint y: 216, distance: 9.7
click at [534, 223] on input at bounding box center [578, 224] width 91 height 14
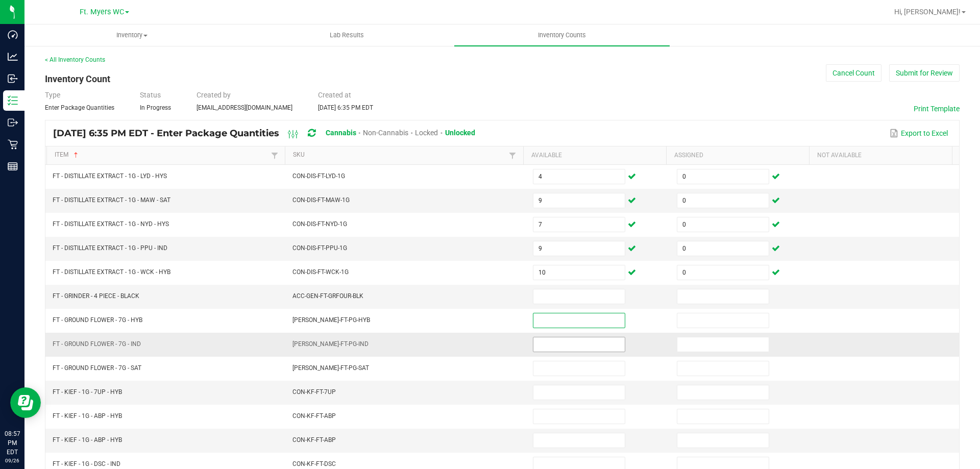
click at [550, 344] on input at bounding box center [578, 344] width 91 height 14
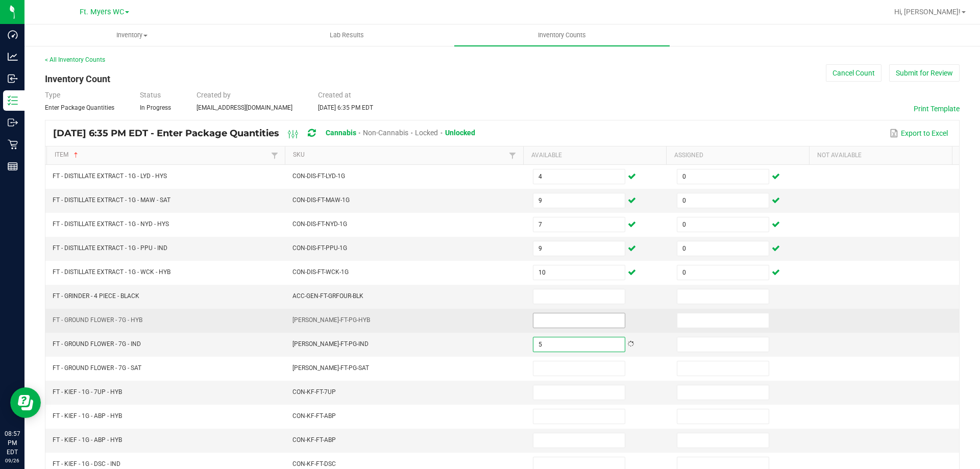
click at [572, 316] on input at bounding box center [578, 320] width 91 height 14
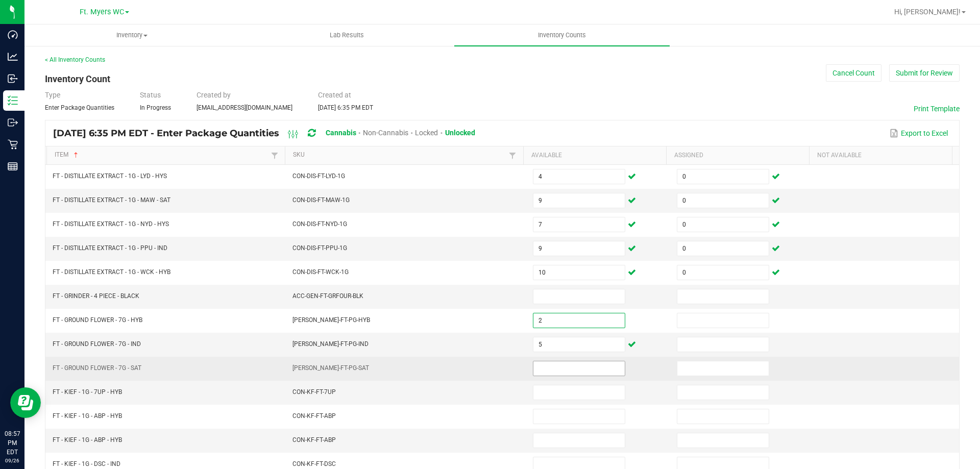
click at [559, 373] on input at bounding box center [578, 368] width 91 height 14
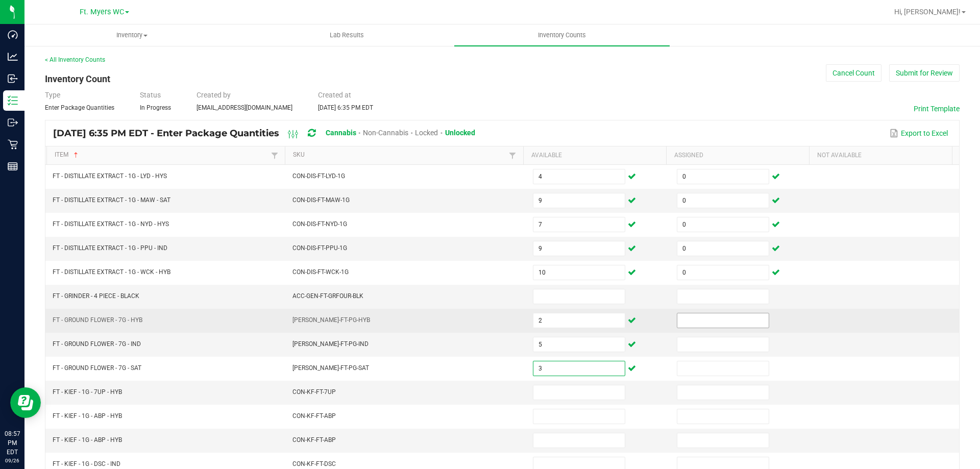
drag, startPoint x: 690, startPoint y: 323, endPoint x: 685, endPoint y: 331, distance: 9.4
click at [689, 323] on input at bounding box center [722, 320] width 91 height 14
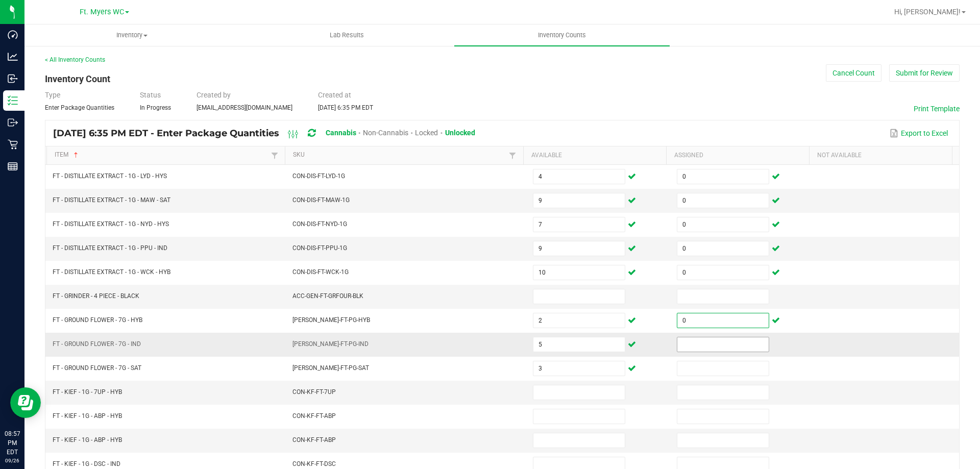
click at [719, 339] on input at bounding box center [722, 344] width 91 height 14
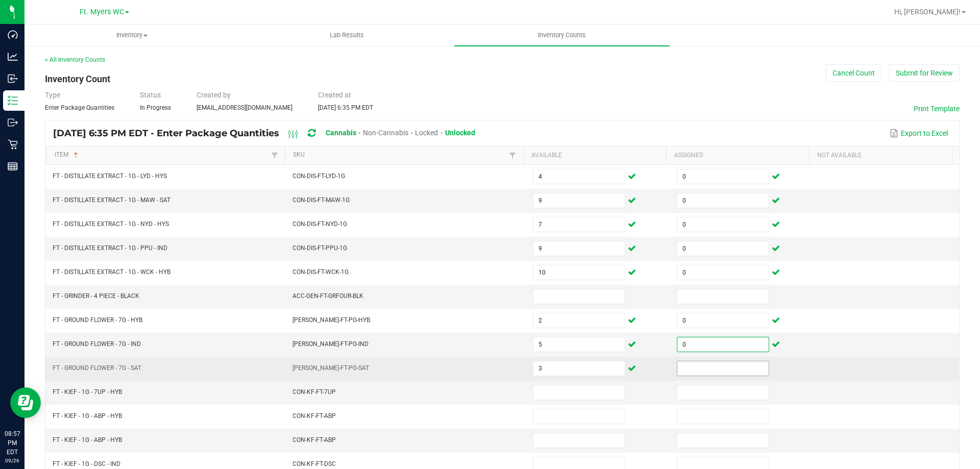
click at [720, 365] on input at bounding box center [722, 368] width 91 height 14
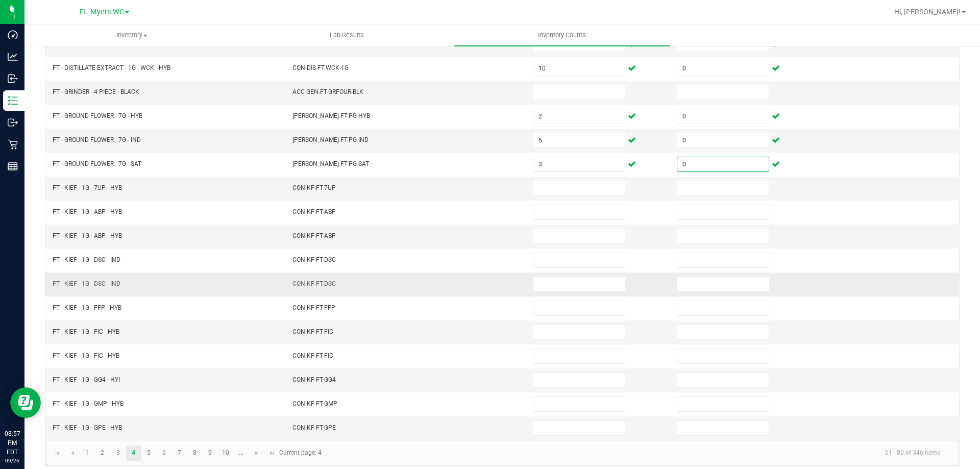
scroll to position [212, 0]
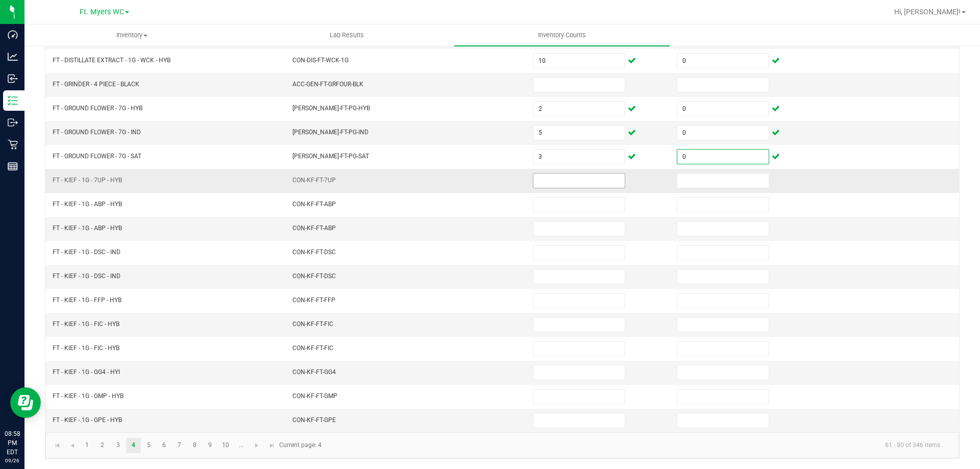
click at [544, 182] on input at bounding box center [578, 181] width 91 height 14
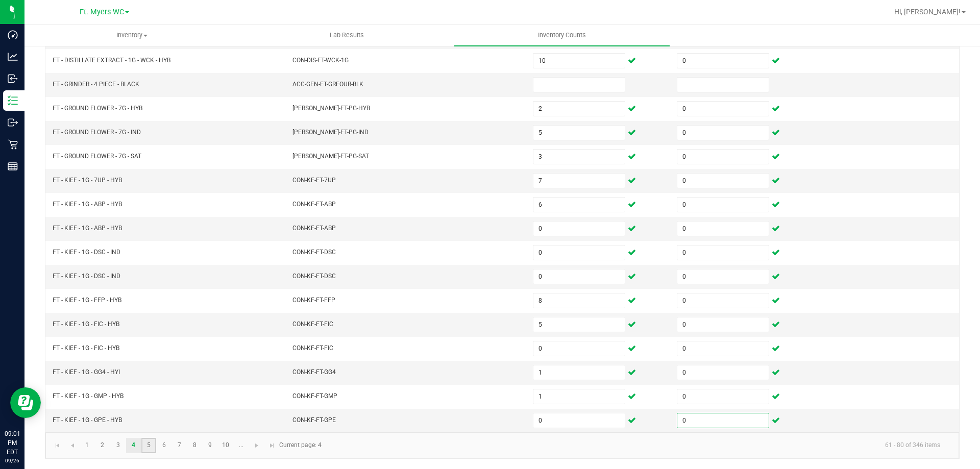
click at [147, 445] on link "5" at bounding box center [148, 445] width 15 height 15
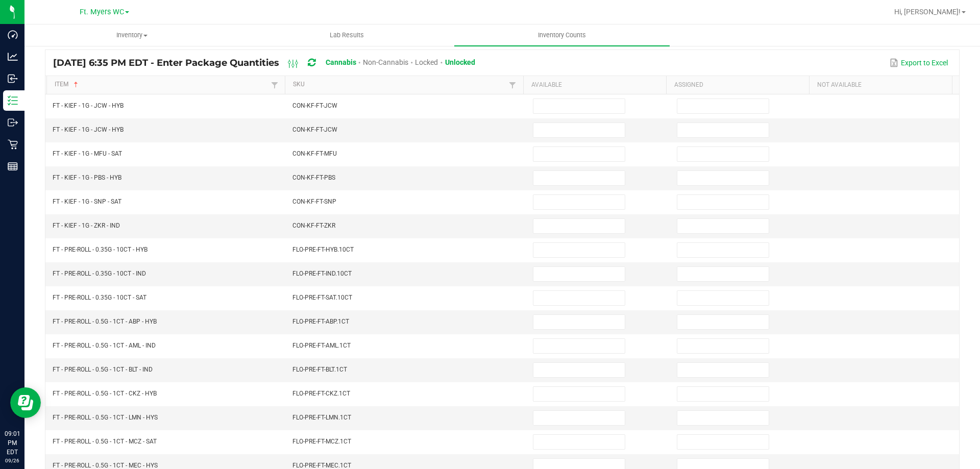
scroll to position [8, 0]
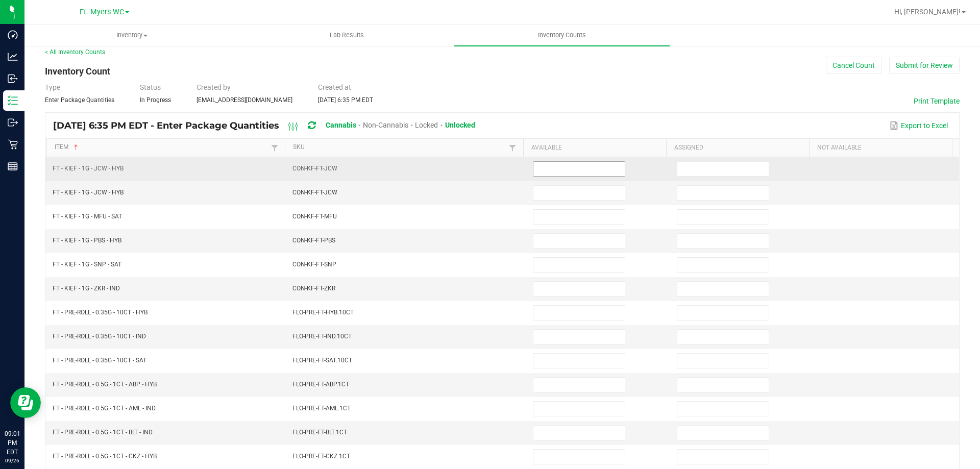
click at [551, 171] on input at bounding box center [578, 169] width 91 height 14
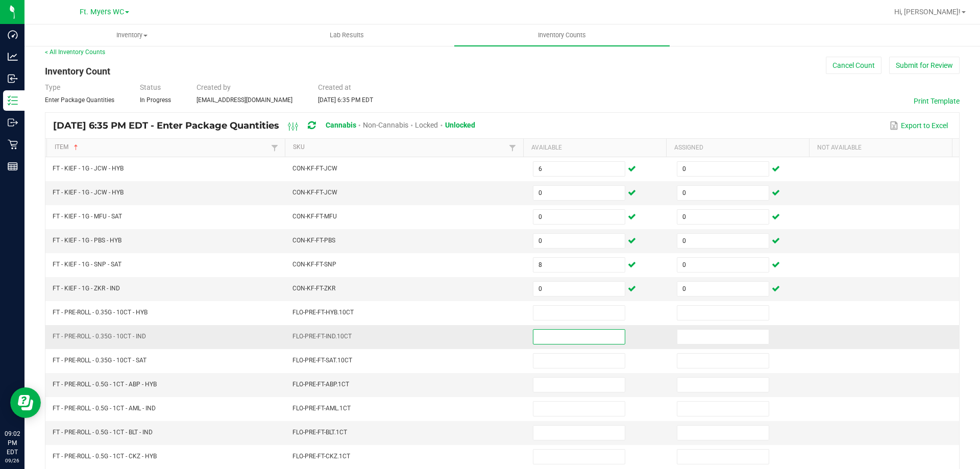
click at [557, 336] on input at bounding box center [578, 337] width 91 height 14
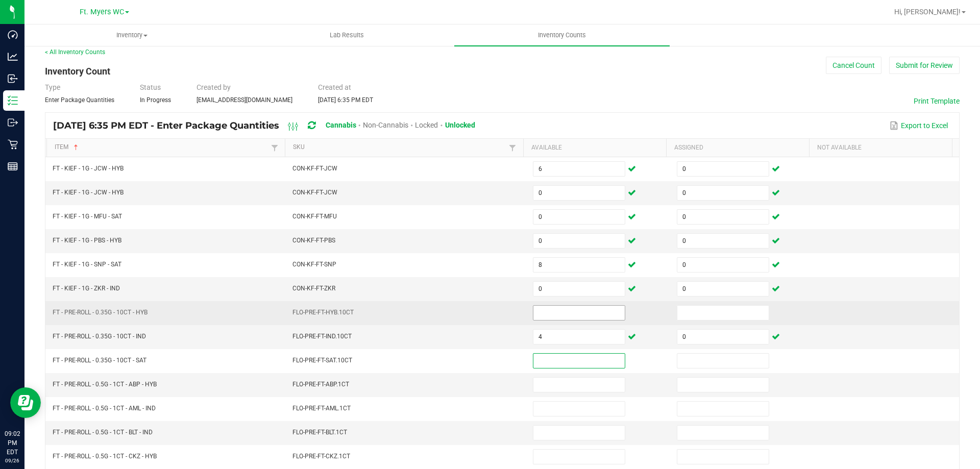
click at [546, 314] on input at bounding box center [578, 313] width 91 height 14
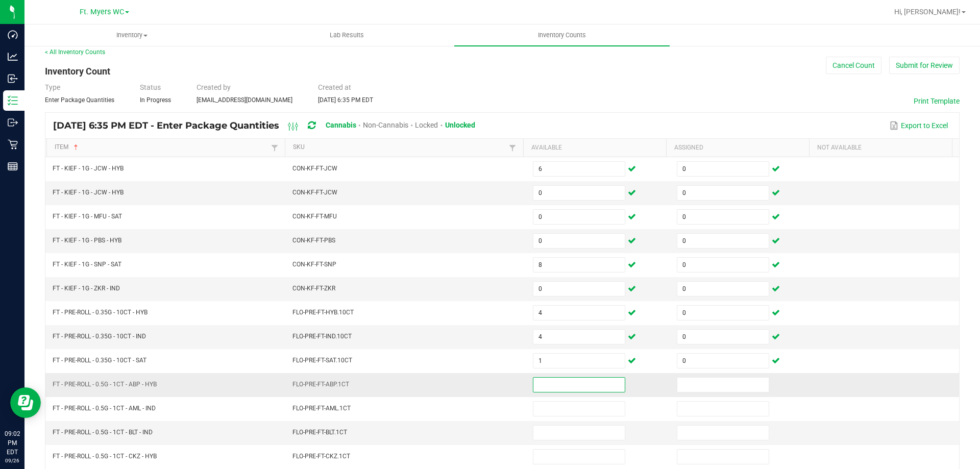
click at [536, 383] on input at bounding box center [578, 385] width 91 height 14
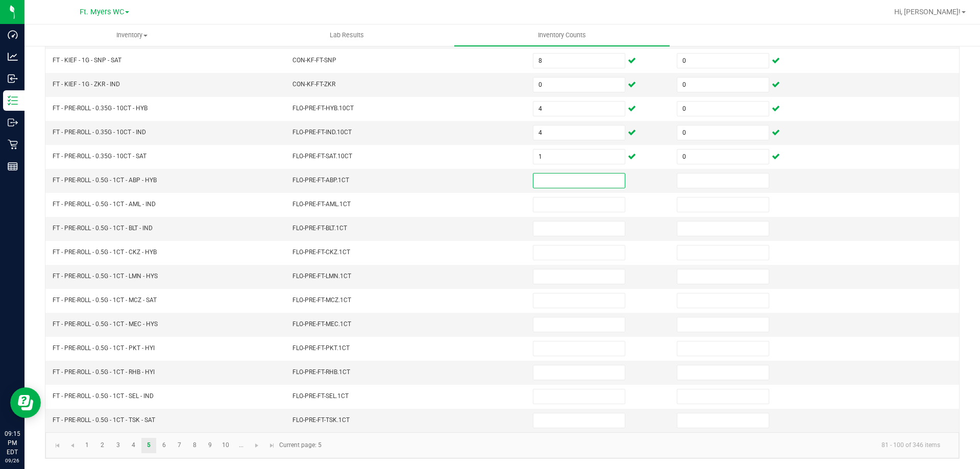
scroll to position [0, 0]
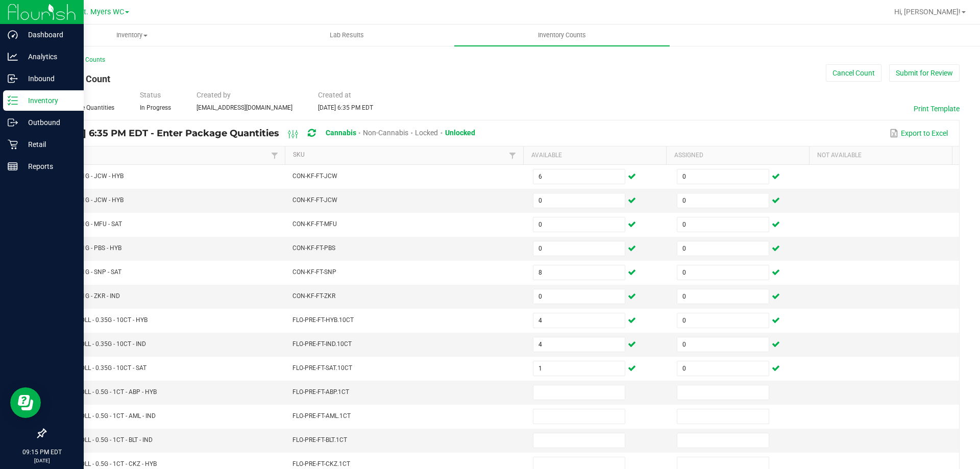
click at [47, 98] on p "Inventory" at bounding box center [48, 100] width 61 height 12
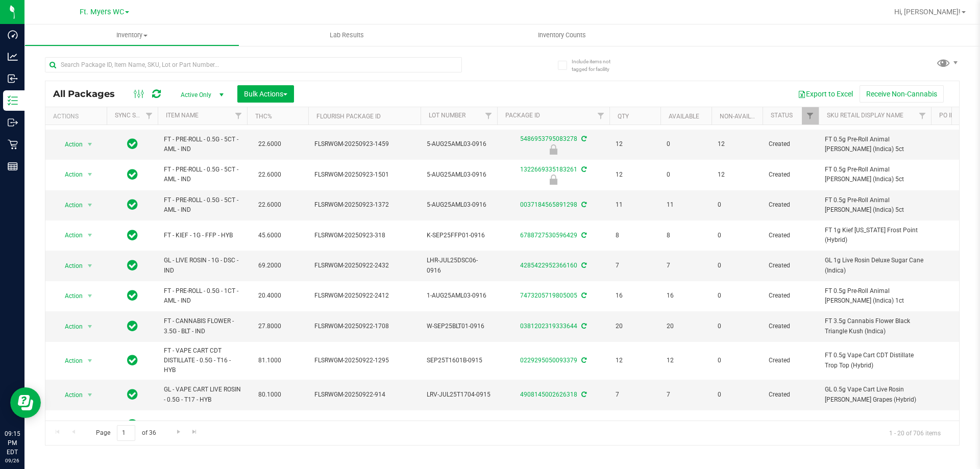
scroll to position [208, 0]
click at [556, 37] on span "Inventory Counts" at bounding box center [562, 35] width 76 height 9
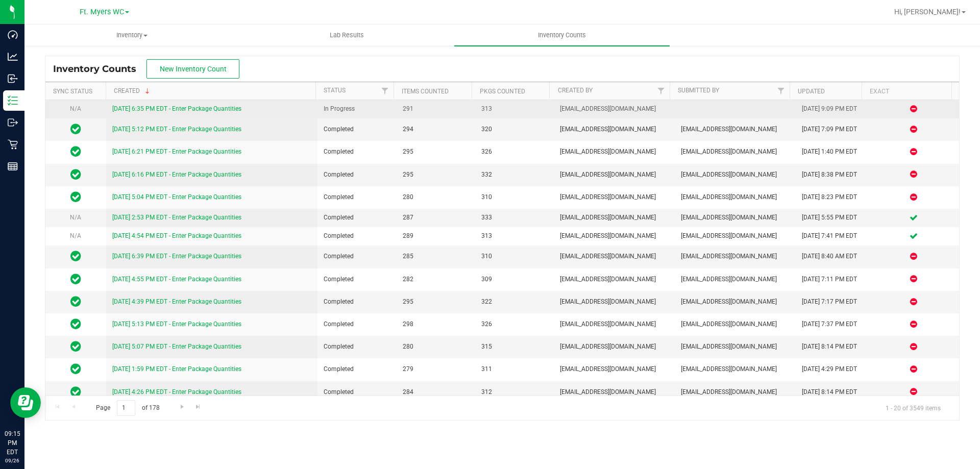
click at [184, 108] on link "[DATE] 6:35 PM EDT - Enter Package Quantities" at bounding box center [176, 108] width 129 height 7
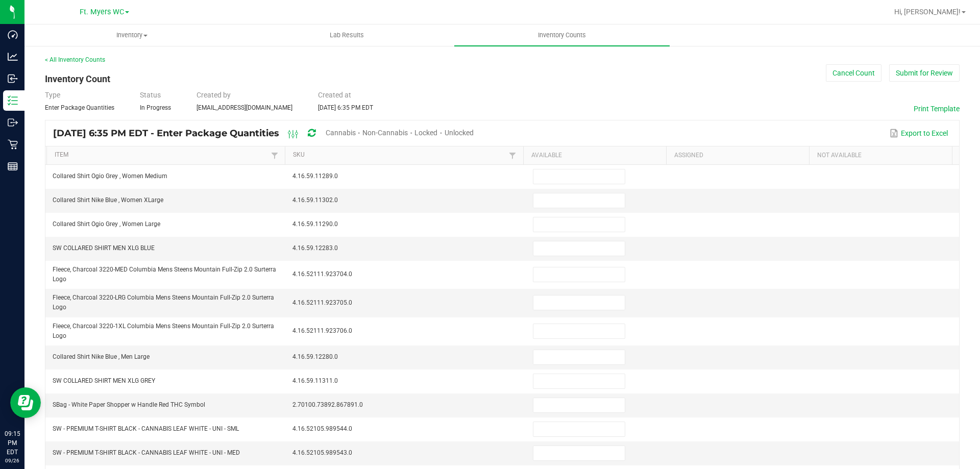
click at [474, 130] on span "Unlocked" at bounding box center [458, 133] width 29 height 8
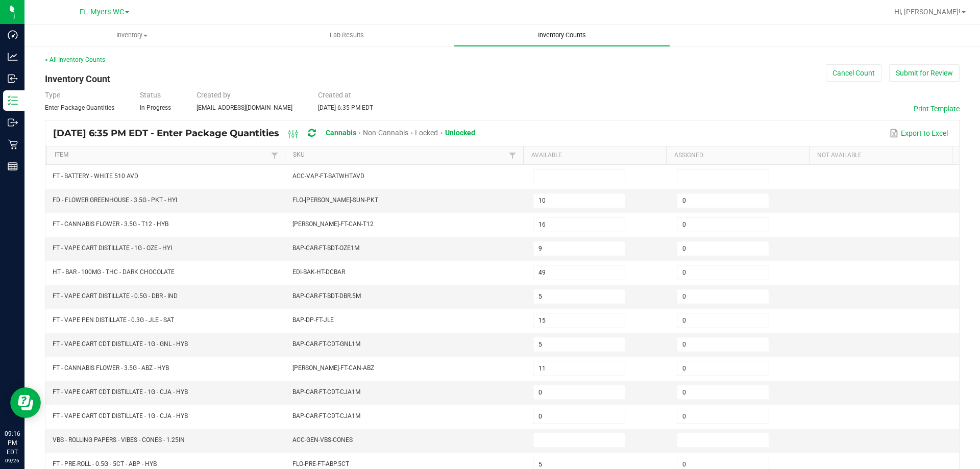
click at [564, 36] on span "Inventory Counts" at bounding box center [562, 35] width 76 height 9
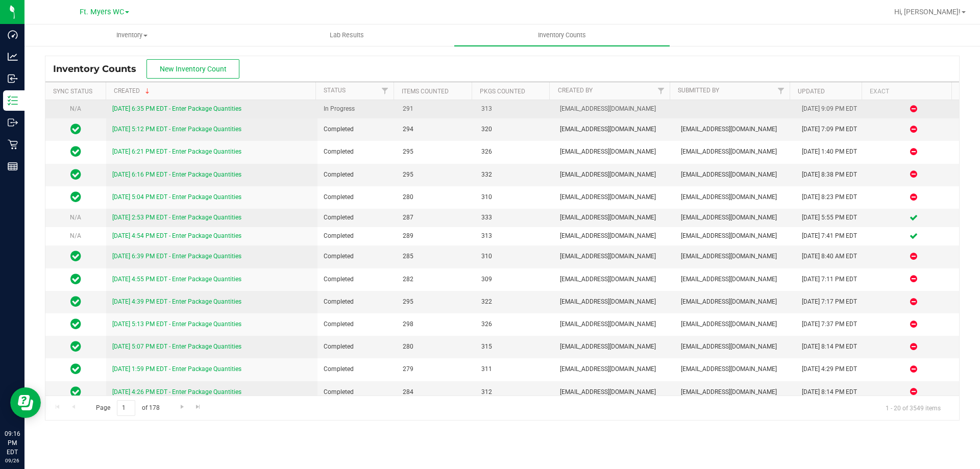
click at [215, 106] on link "[DATE] 6:35 PM EDT - Enter Package Quantities" at bounding box center [176, 108] width 129 height 7
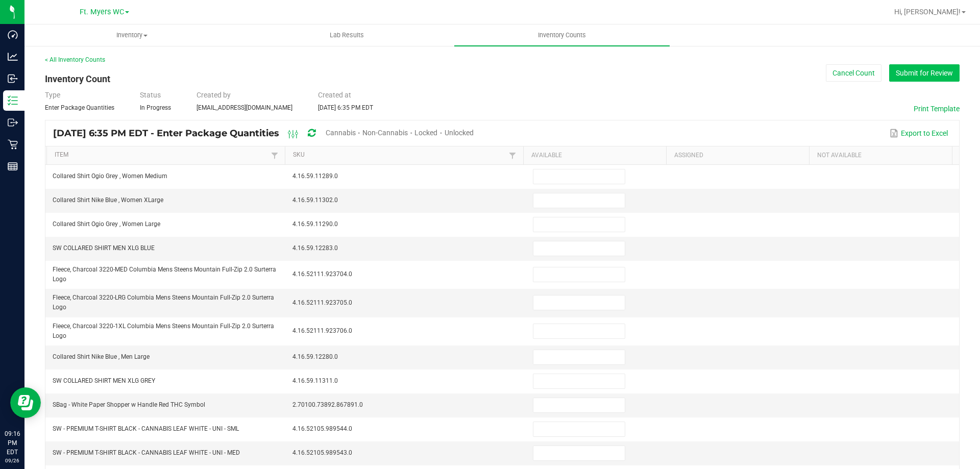
click at [932, 75] on button "Submit for Review" at bounding box center [924, 72] width 70 height 17
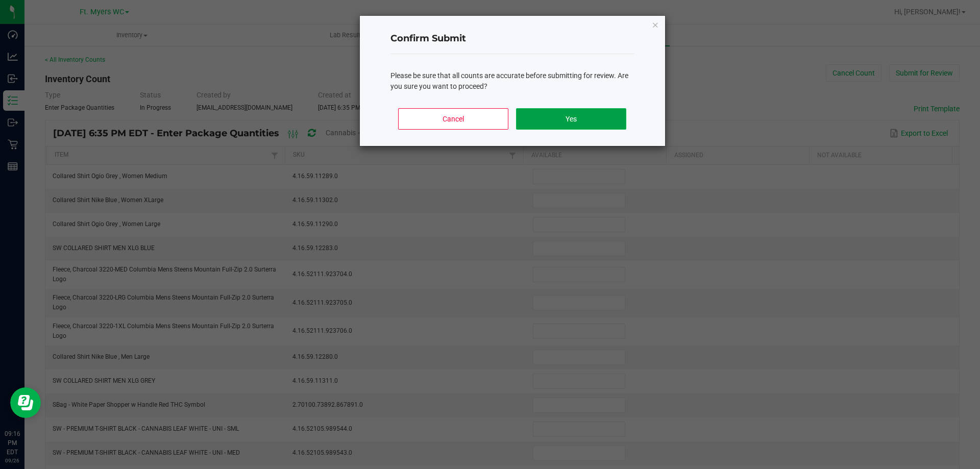
click at [561, 115] on button "Yes" at bounding box center [571, 118] width 110 height 21
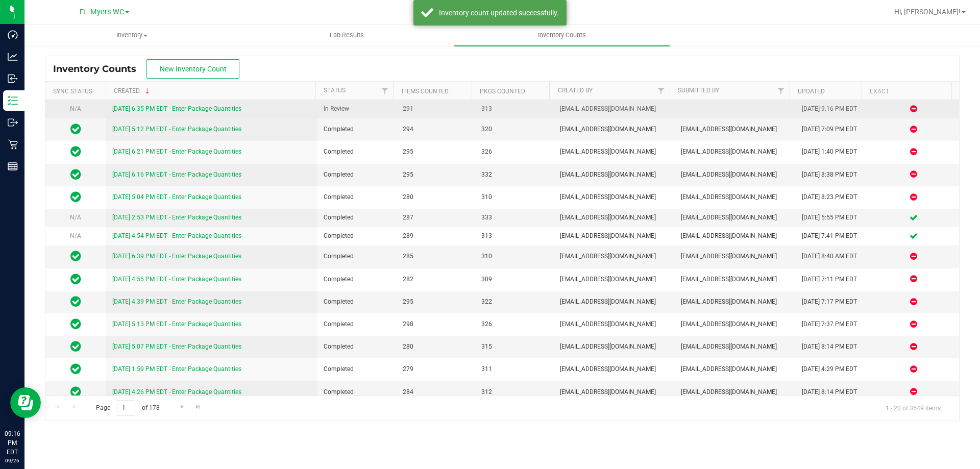
click at [210, 109] on link "[DATE] 6:35 PM EDT - Enter Package Quantities" at bounding box center [176, 108] width 129 height 7
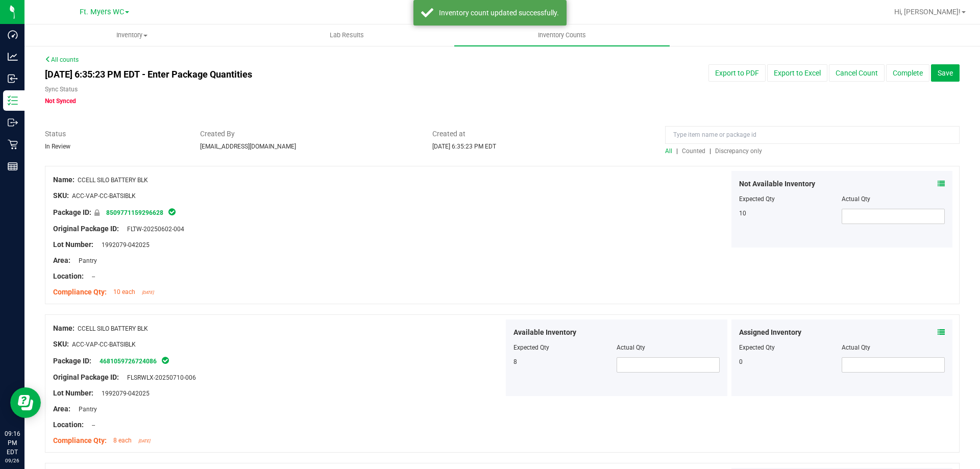
click at [743, 154] on span "Discrepancy only" at bounding box center [738, 150] width 47 height 7
